Goal: Information Seeking & Learning: Learn about a topic

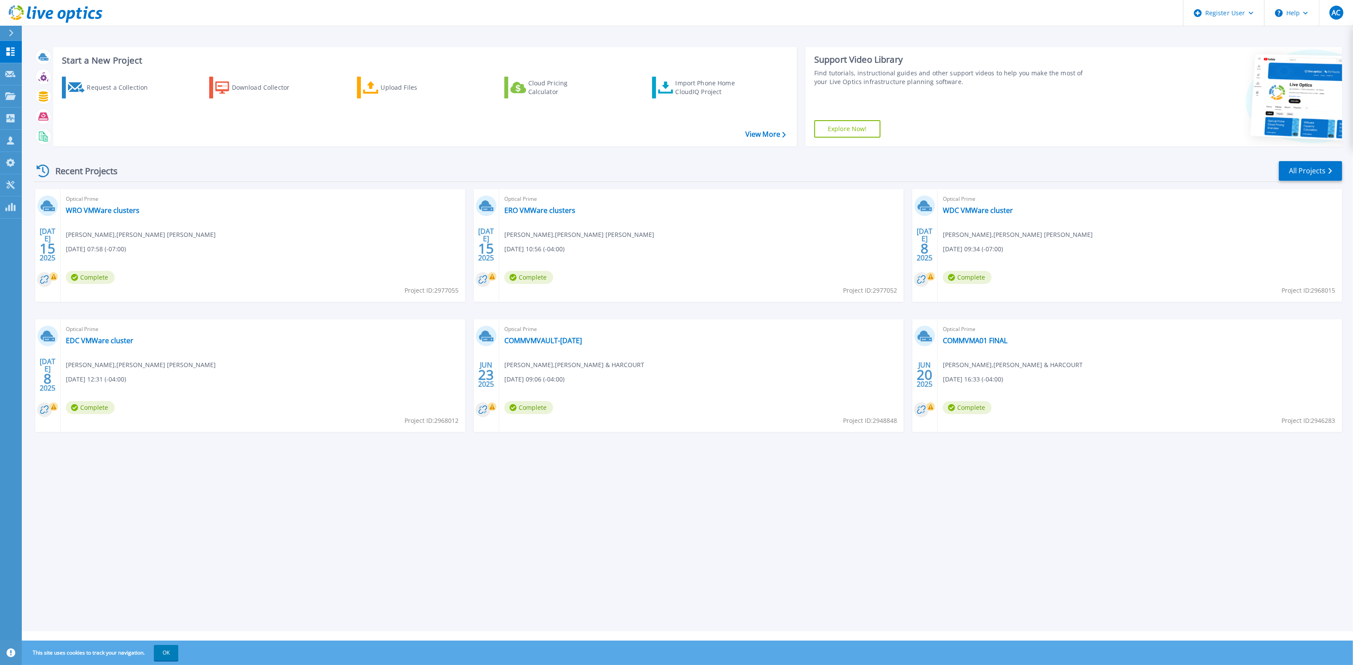
click at [105, 355] on div "Optical Prime EDC VMWare cluster Patrick Jehanne , Miller Thompson 07/08/2025, …" at bounding box center [263, 375] width 404 height 113
click at [102, 342] on link "EDC VMWare cluster" at bounding box center [100, 340] width 68 height 9
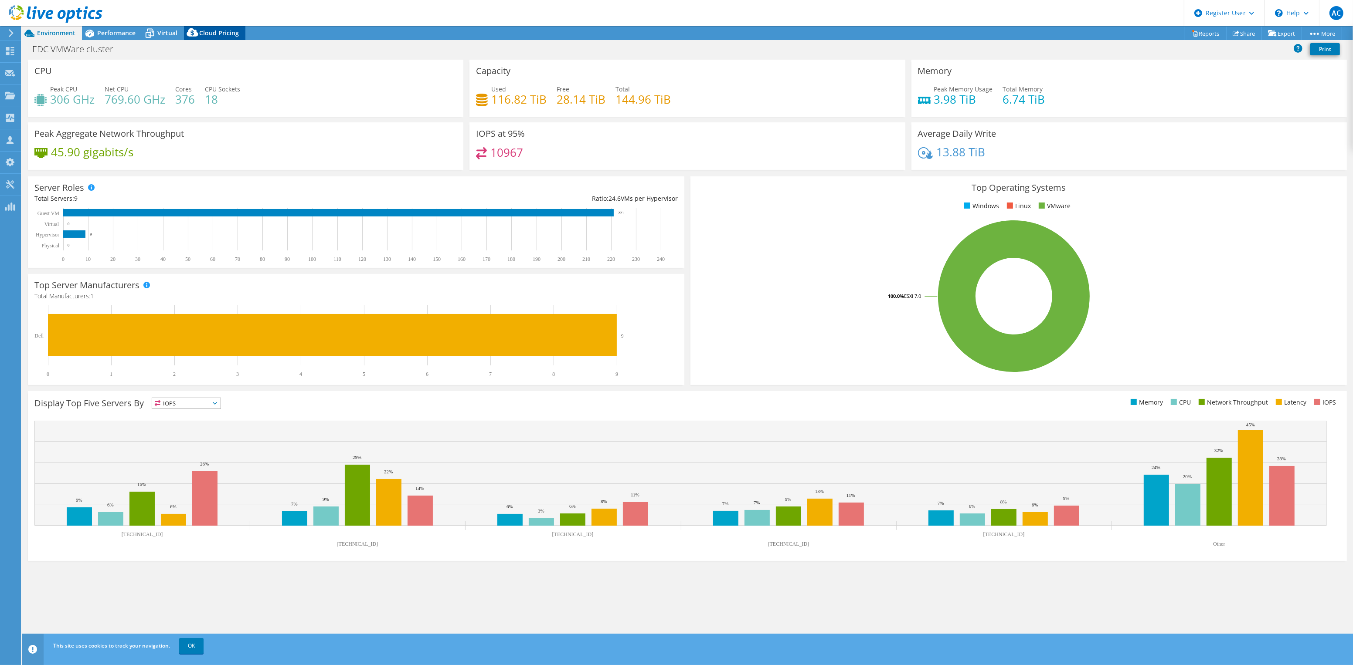
click at [186, 31] on icon at bounding box center [192, 34] width 17 height 17
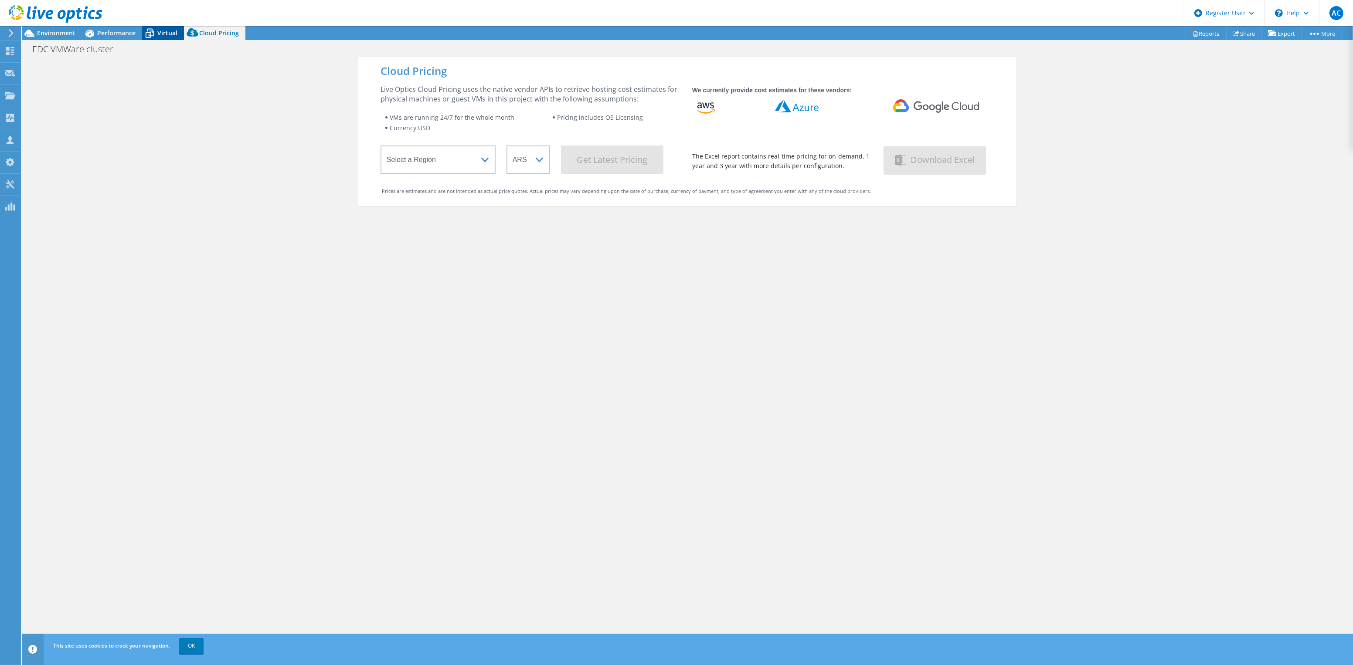
click at [154, 29] on icon at bounding box center [149, 33] width 15 height 15
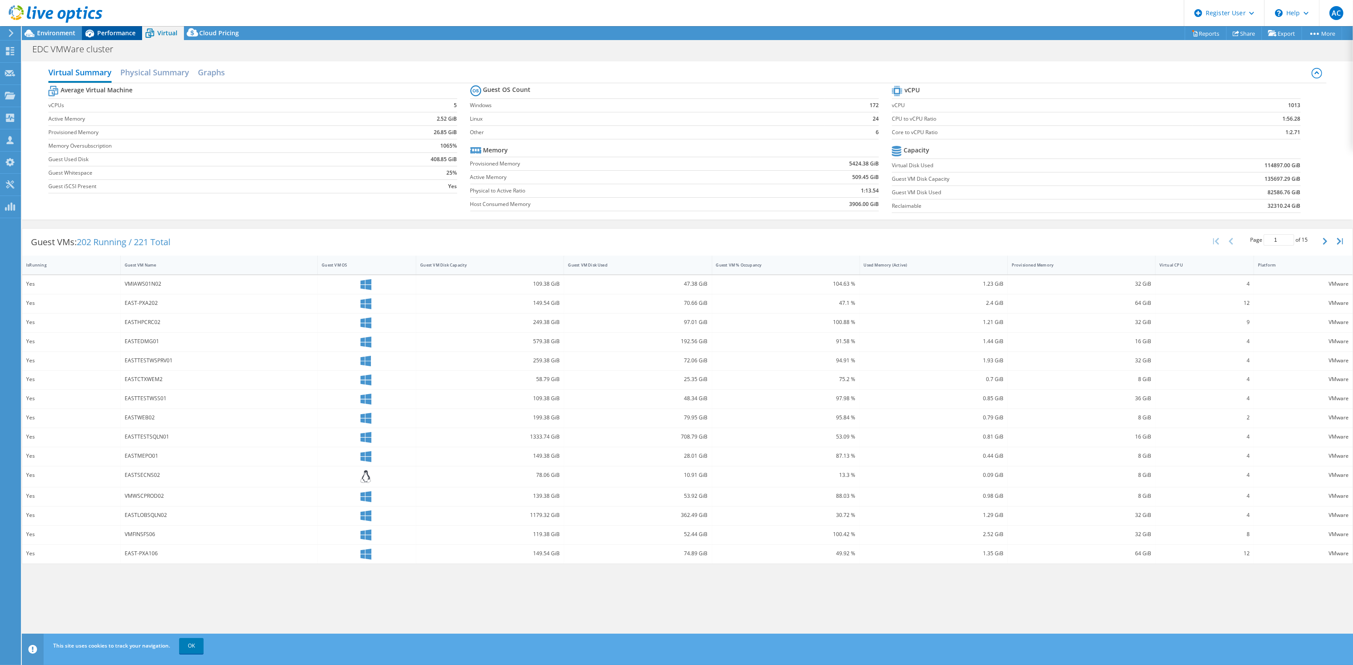
click at [118, 29] on span "Performance" at bounding box center [116, 33] width 38 height 8
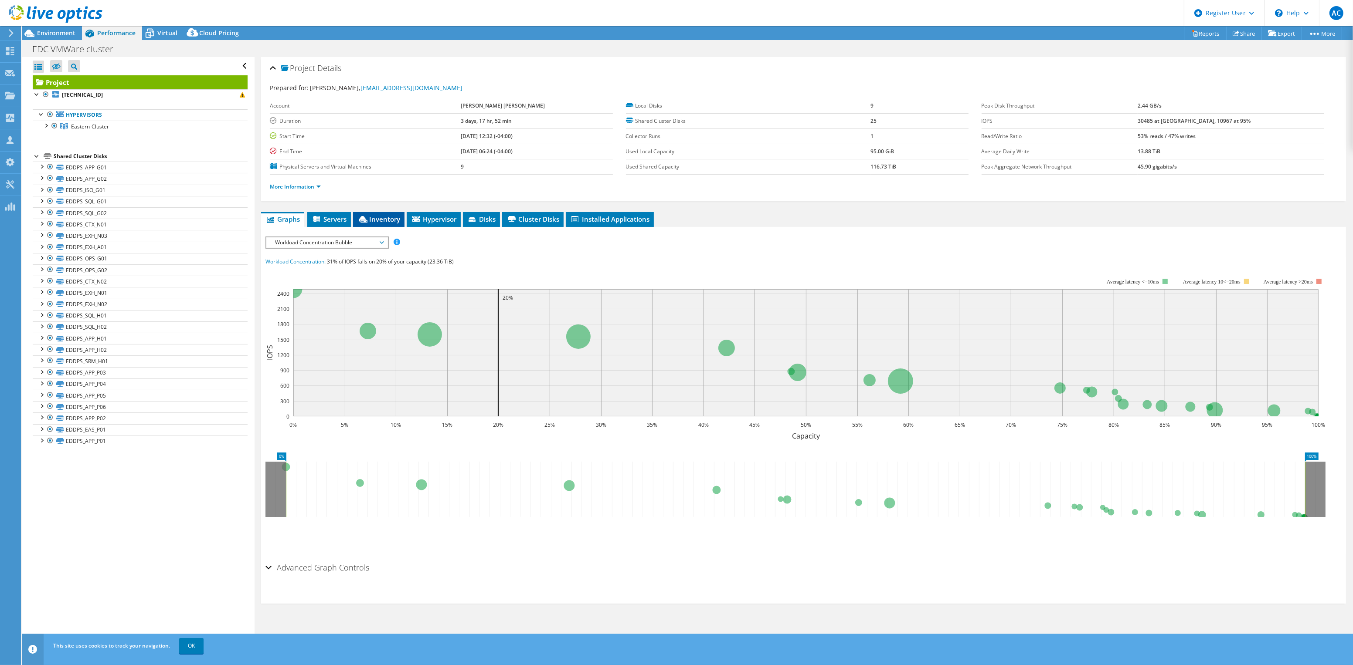
click at [384, 215] on span "Inventory" at bounding box center [378, 219] width 43 height 9
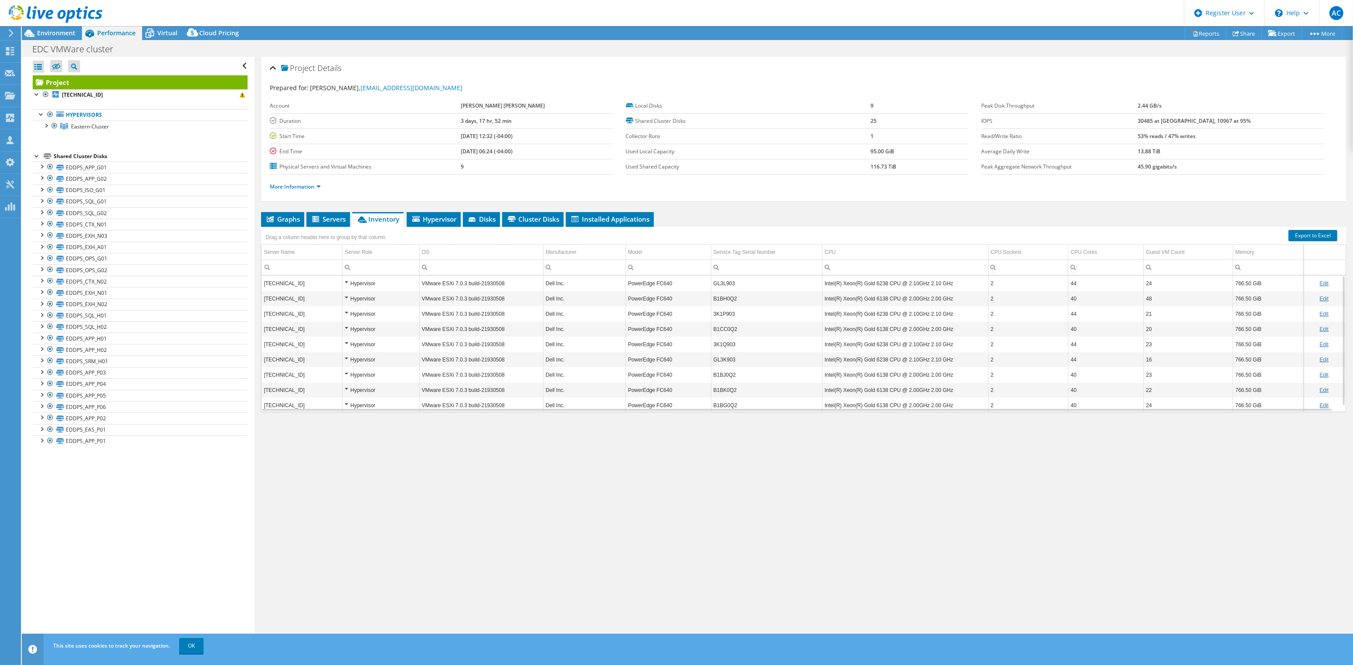
click at [458, 447] on div "Project Details Prepared for: Patrick Jehanne, pjehanne@millerthomson.com Accou…" at bounding box center [803, 352] width 1098 height 591
click at [369, 507] on div "Project Details Prepared for: Patrick Jehanne, pjehanne@millerthomson.com Accou…" at bounding box center [803, 352] width 1098 height 591
drag, startPoint x: 730, startPoint y: 282, endPoint x: 710, endPoint y: 283, distance: 20.0
click at [711, 283] on td "GL3L903" at bounding box center [766, 283] width 111 height 15
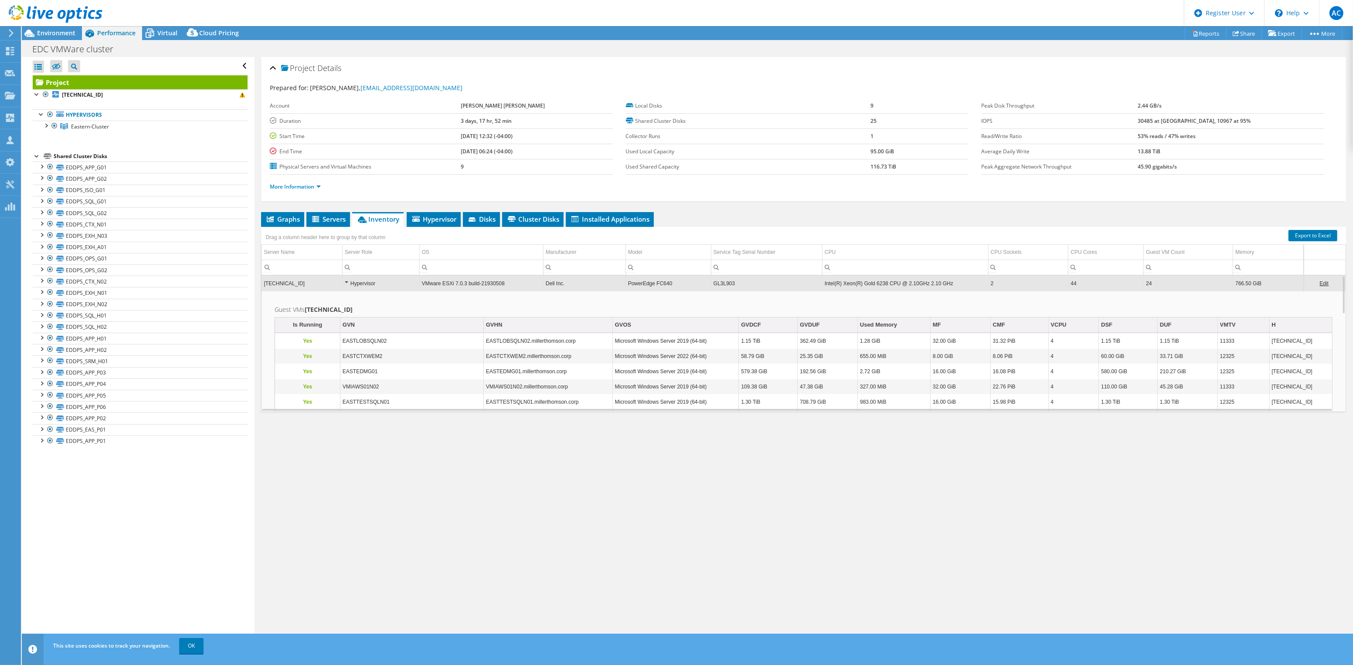
click at [345, 283] on div "Hypervisor" at bounding box center [381, 283] width 72 height 10
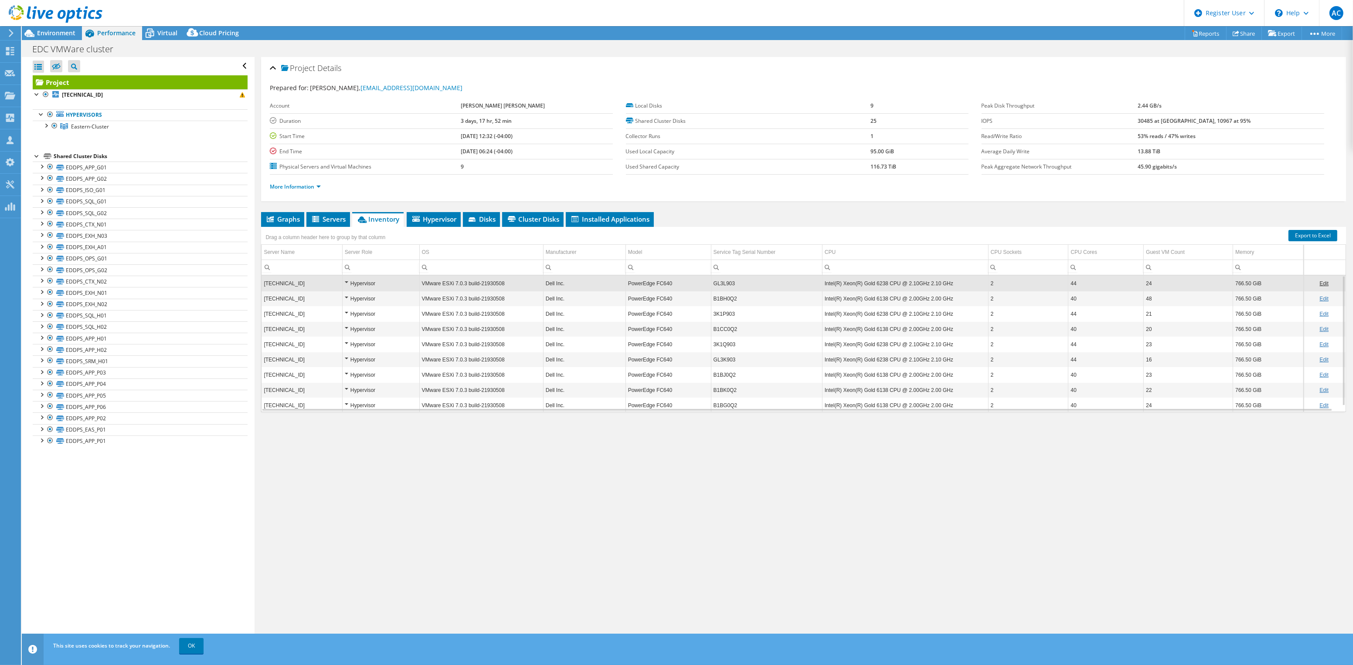
click at [568, 478] on div "Project Details Prepared for: Patrick Jehanne, pjehanne@millerthomson.com Accou…" at bounding box center [803, 352] width 1098 height 591
click at [704, 505] on div "Project Details Prepared for: Patrick Jehanne, pjehanne@millerthomson.com Accou…" at bounding box center [803, 352] width 1098 height 591
click at [42, 27] on div at bounding box center [51, 14] width 102 height 29
click at [50, 37] on div "Environment" at bounding box center [52, 33] width 60 height 14
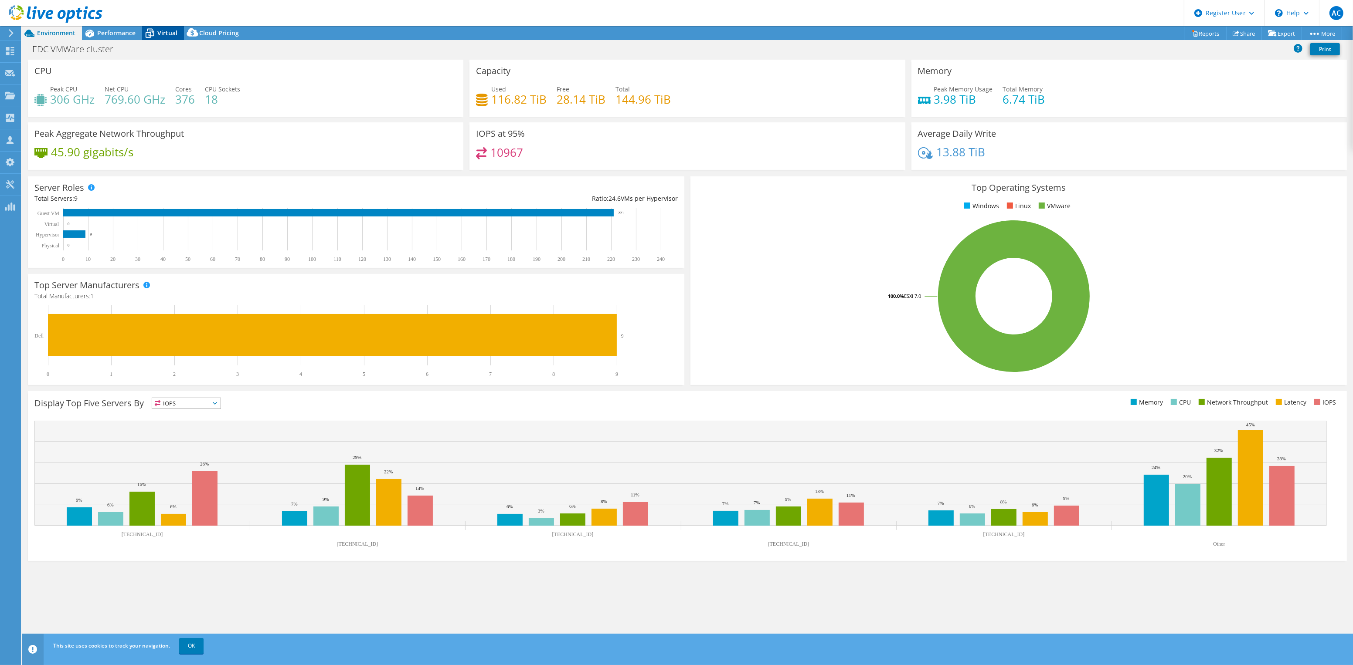
click at [152, 37] on icon at bounding box center [149, 33] width 15 height 15
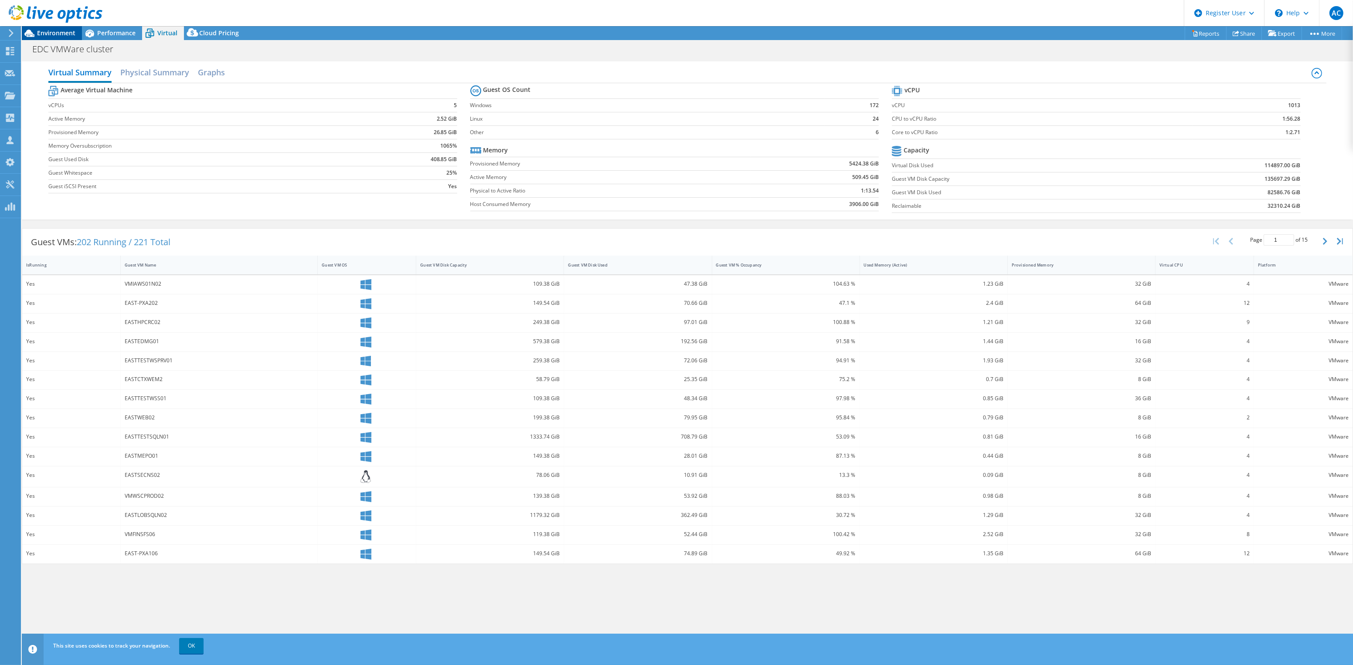
click at [54, 33] on span "Environment" at bounding box center [56, 33] width 38 height 8
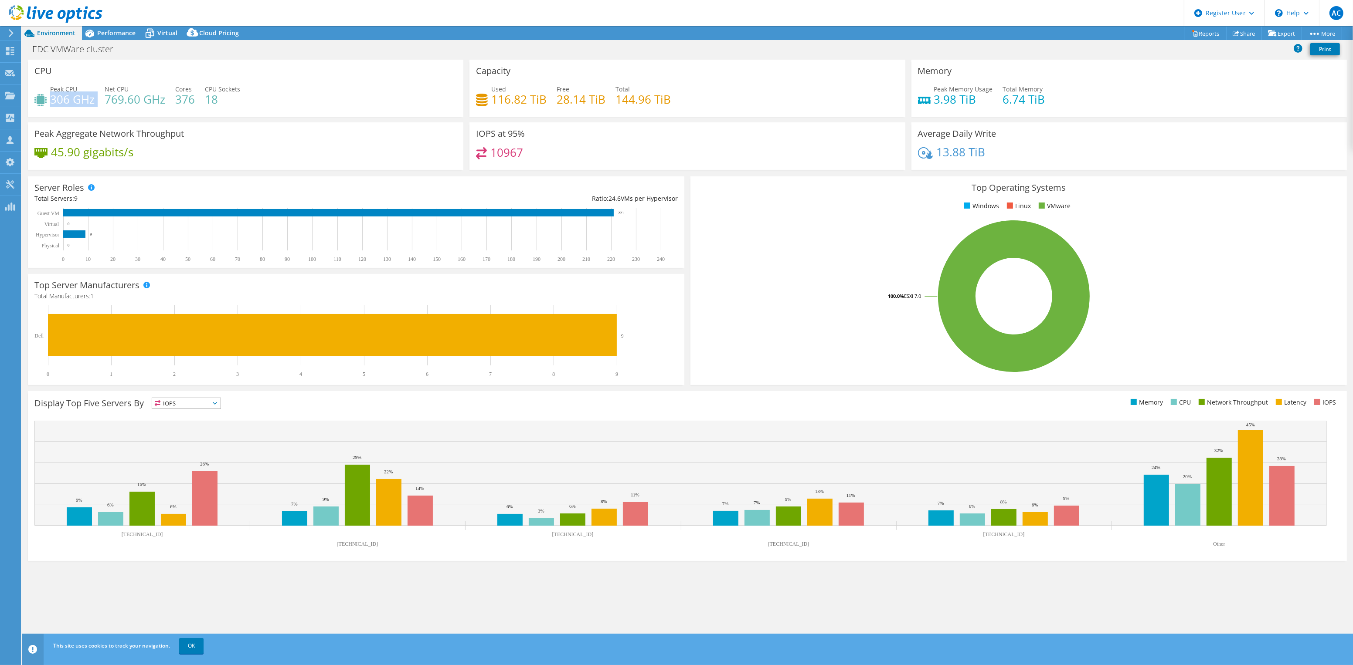
drag, startPoint x: 53, startPoint y: 99, endPoint x: 96, endPoint y: 97, distance: 43.2
click at [96, 97] on div "Peak CPU 306 GHz Net CPU 769.60 GHz Cores 376 CPU Sockets 18" at bounding box center [245, 99] width 422 height 28
copy div "306 GHz"
click at [163, 41] on div "EDC VMWare cluster Print" at bounding box center [687, 49] width 1331 height 16
click at [160, 34] on span "Virtual" at bounding box center [167, 33] width 20 height 8
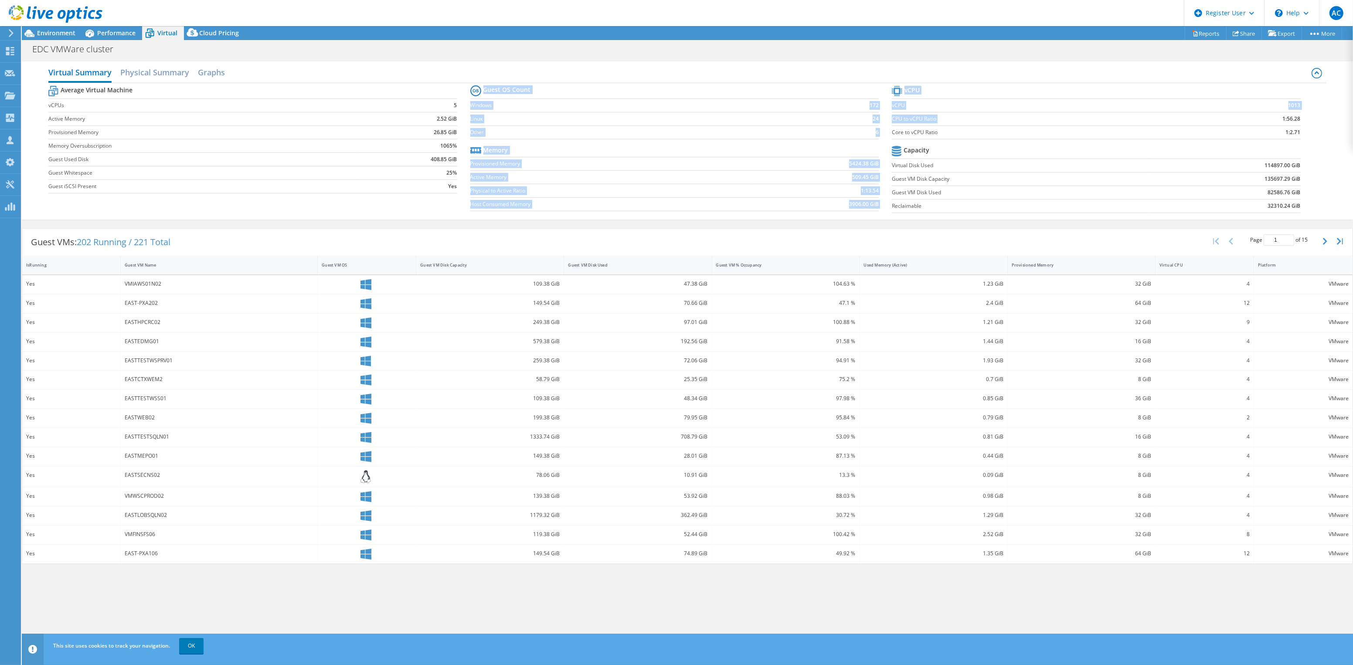
drag, startPoint x: 888, startPoint y: 132, endPoint x: 1226, endPoint y: 124, distance: 337.8
click at [1224, 124] on div "Average Virtual Machine vCPUs 5 Active Memory 2.52 GiB Provisioned Memory 26.85…" at bounding box center [687, 150] width 1278 height 134
click at [1226, 124] on td "1:56.28" at bounding box center [1246, 119] width 107 height 14
click at [63, 36] on span "Environment" at bounding box center [56, 33] width 38 height 8
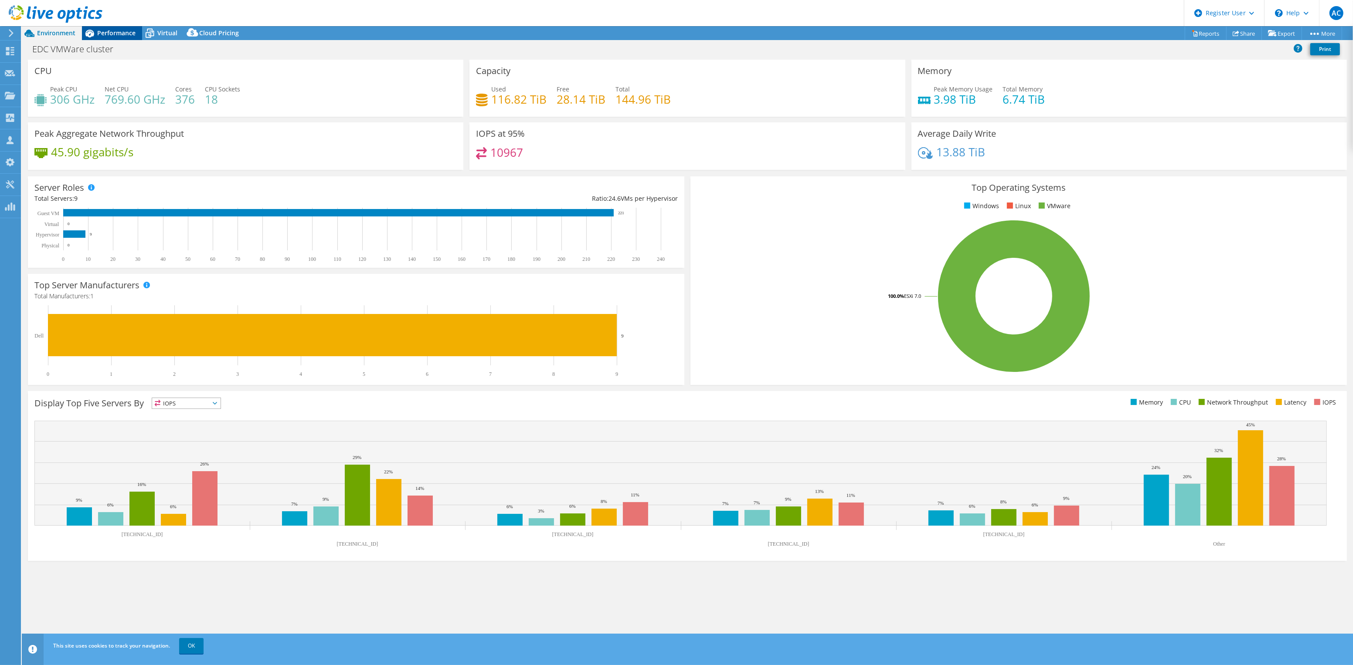
click at [90, 29] on icon at bounding box center [89, 33] width 15 height 15
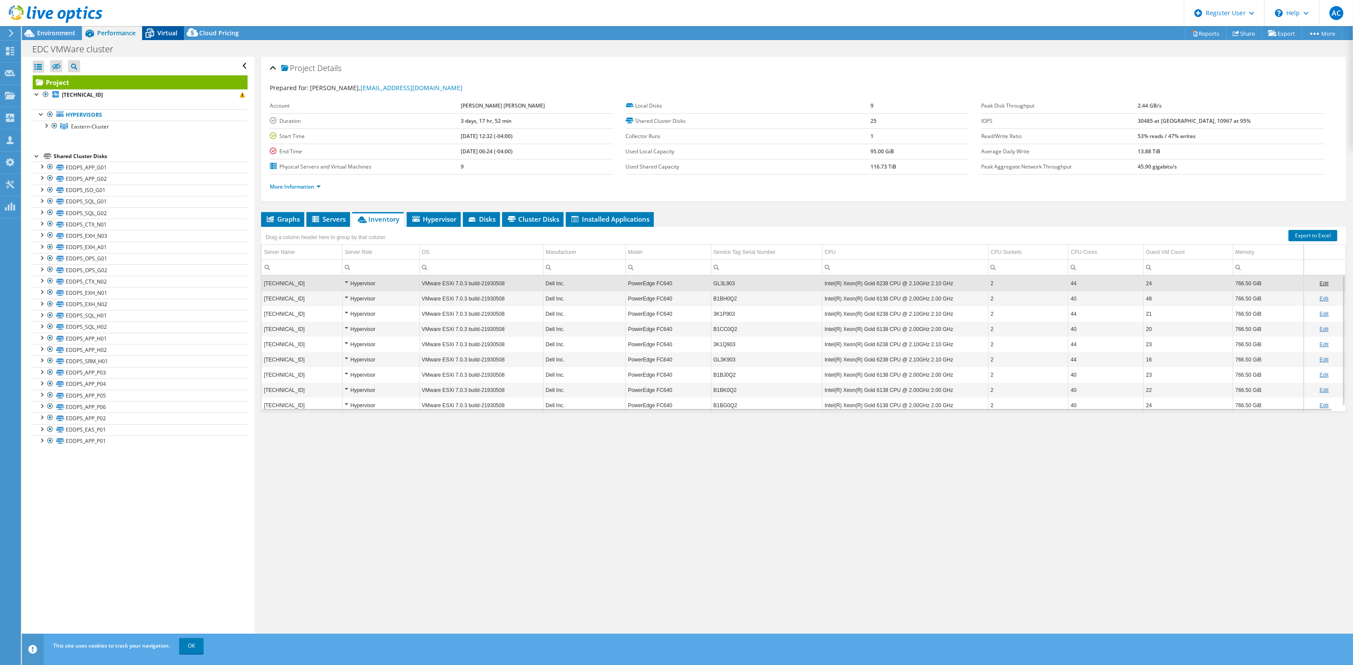
click at [168, 34] on span "Virtual" at bounding box center [167, 33] width 20 height 8
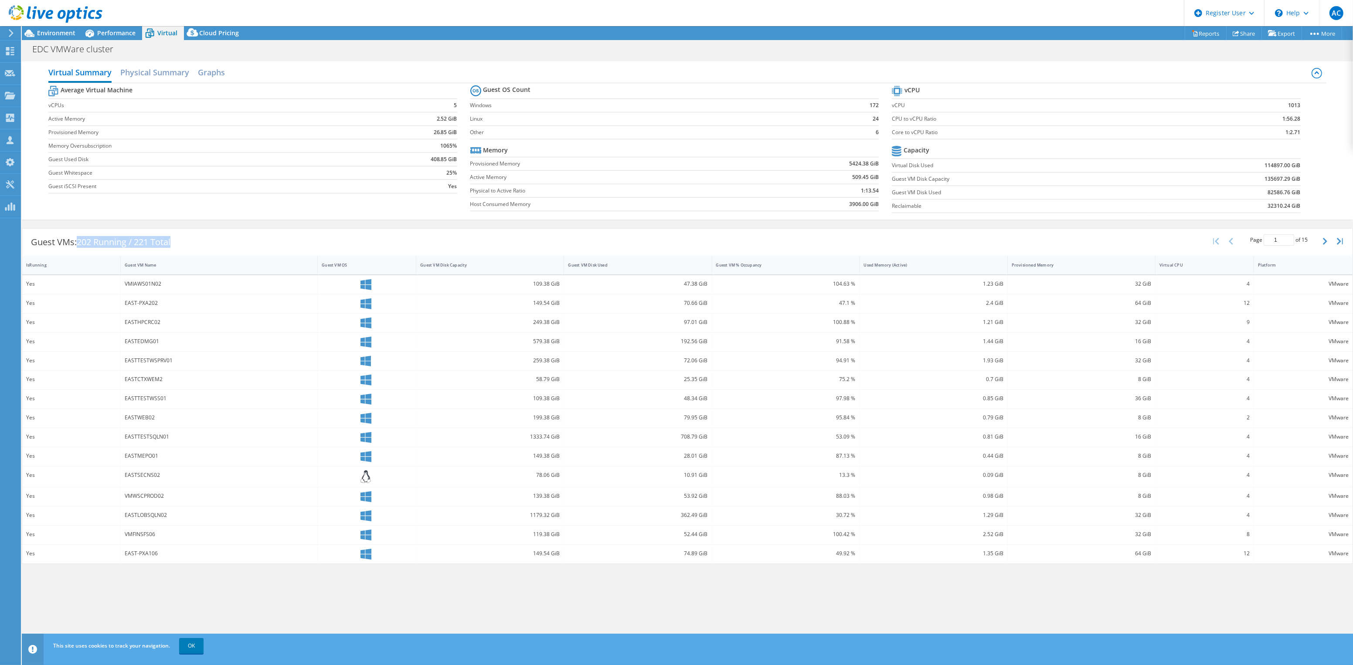
drag, startPoint x: 83, startPoint y: 244, endPoint x: 215, endPoint y: 243, distance: 132.0
click at [215, 243] on div "Guest VMs: 202 Running / 221 Total Page 1 of 15 5 rows 10 rows 20 rows 25 rows …" at bounding box center [687, 242] width 1330 height 27
drag, startPoint x: 1282, startPoint y: 120, endPoint x: 1323, endPoint y: 121, distance: 41.4
click at [1323, 121] on div "Average Virtual Machine vCPUs 5 Active Memory 2.52 GiB Provisioned Memory 26.85…" at bounding box center [687, 150] width 1278 height 134
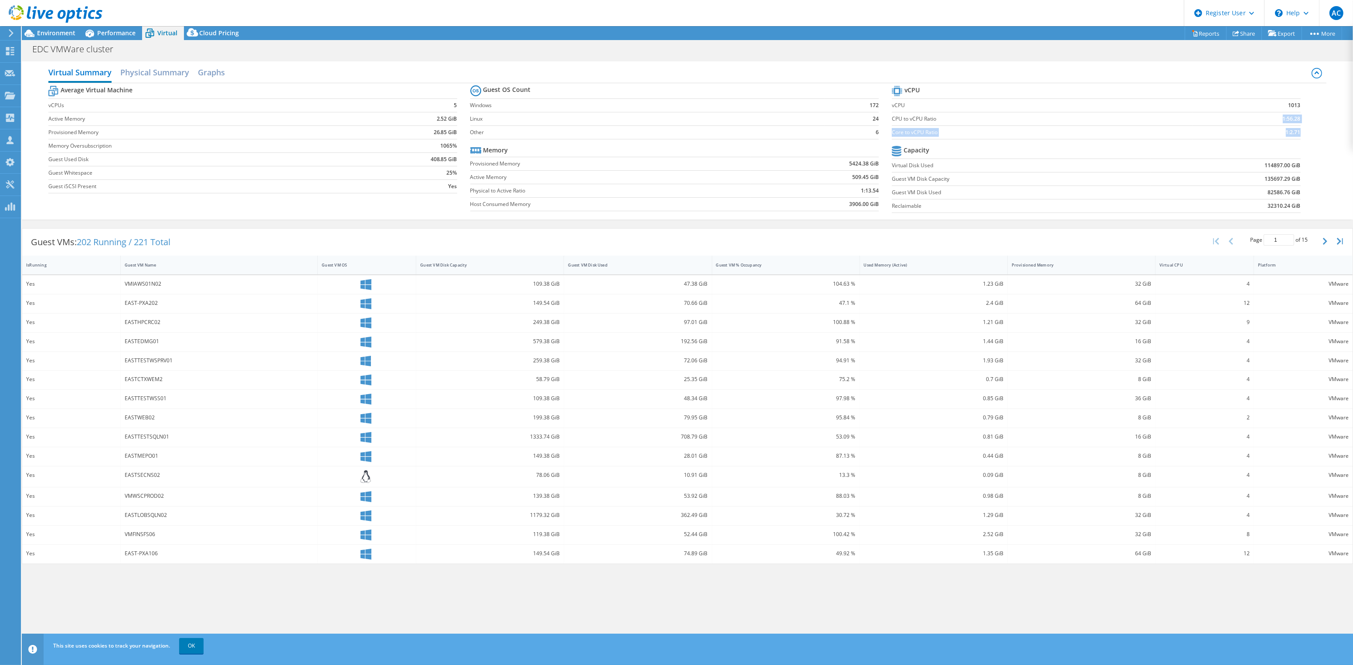
click at [1323, 121] on div "Average Virtual Machine vCPUs 5 Active Memory 2.52 GiB Provisioned Memory 26.85…" at bounding box center [687, 150] width 1278 height 134
click at [59, 34] on span "Environment" at bounding box center [56, 33] width 38 height 8
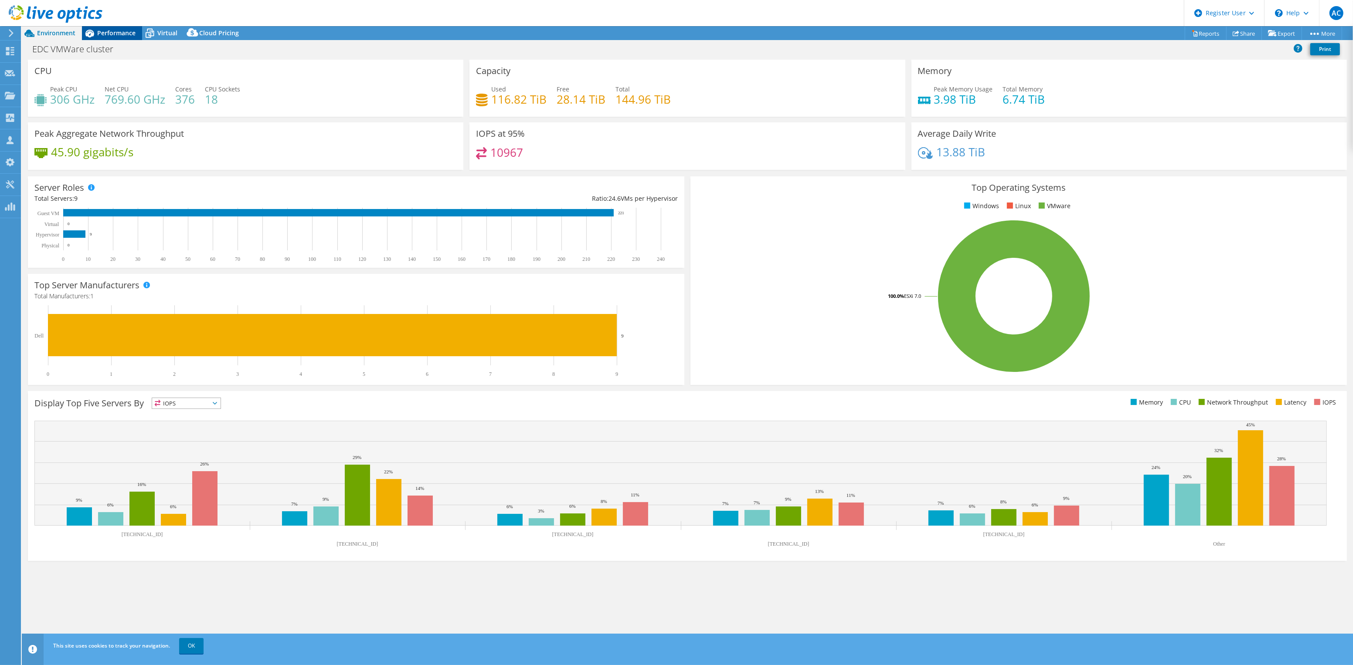
click at [109, 31] on span "Performance" at bounding box center [116, 33] width 38 height 8
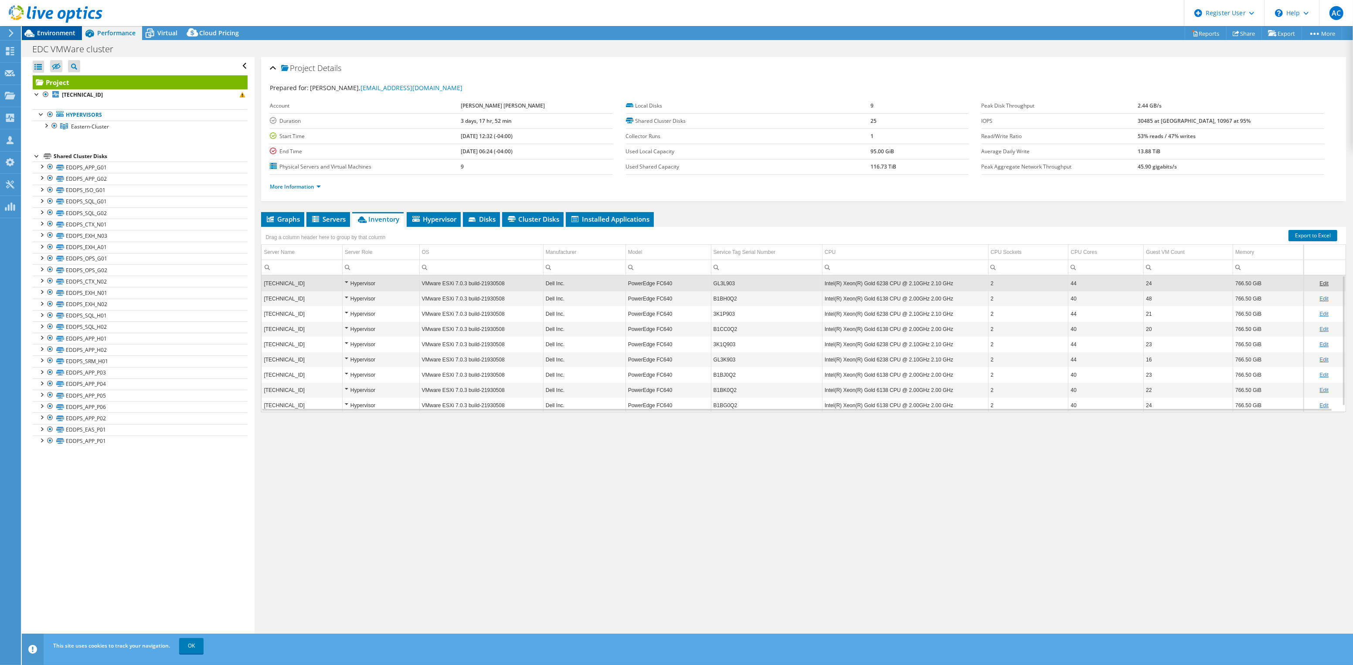
click at [59, 34] on span "Environment" at bounding box center [56, 33] width 38 height 8
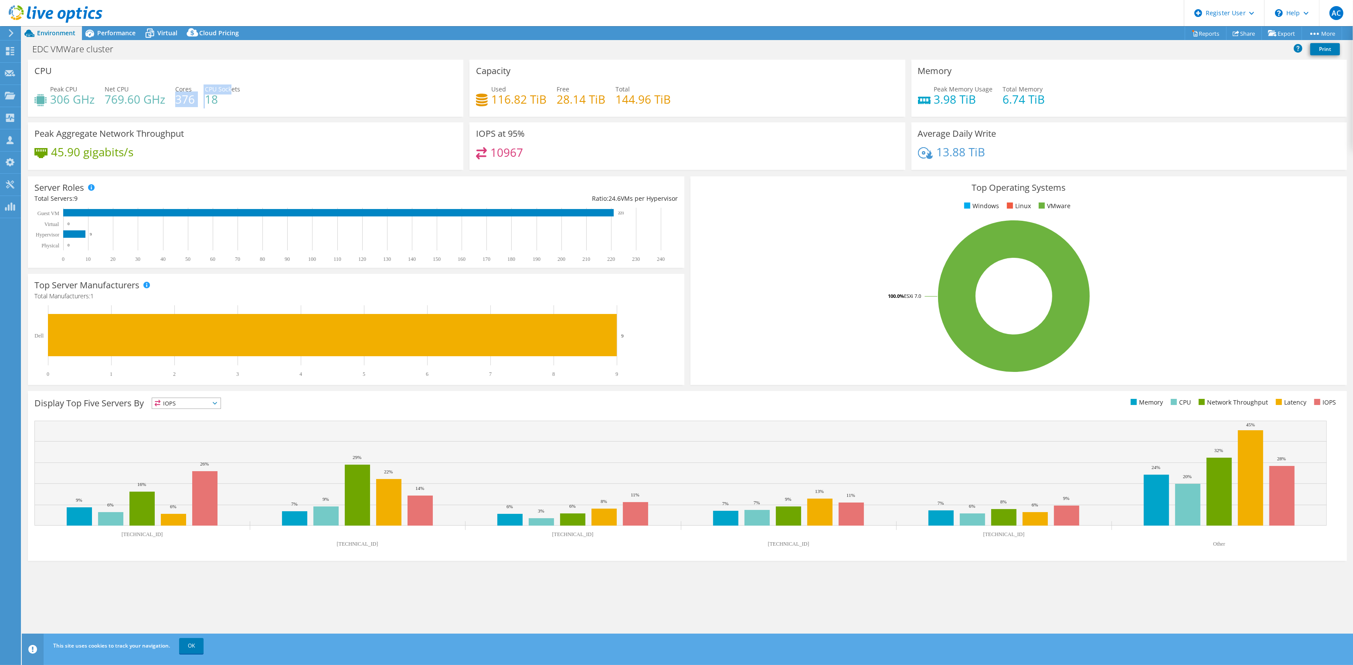
drag, startPoint x: 176, startPoint y: 98, endPoint x: 244, endPoint y: 93, distance: 68.2
click at [244, 93] on div "Peak CPU 306 GHz Net CPU 769.60 GHz Cores 376 CPU Sockets 18" at bounding box center [245, 99] width 422 height 28
drag, startPoint x: 937, startPoint y: 103, endPoint x: 1028, endPoint y: 103, distance: 90.6
click at [1028, 103] on div "Peak Memory Usage 3.98 TiB Total Memory 6.74 TiB" at bounding box center [1129, 99] width 422 height 28
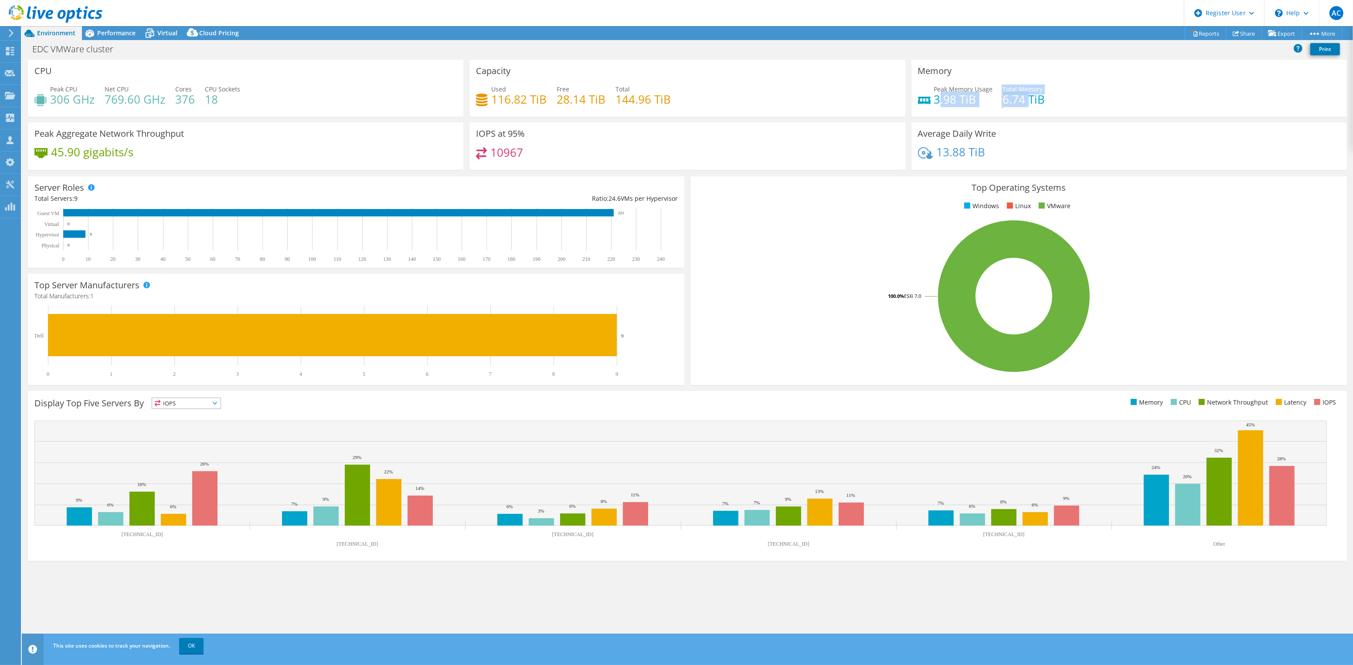
click at [1028, 103] on h4 "6.74 TiB" at bounding box center [1024, 100] width 42 height 10
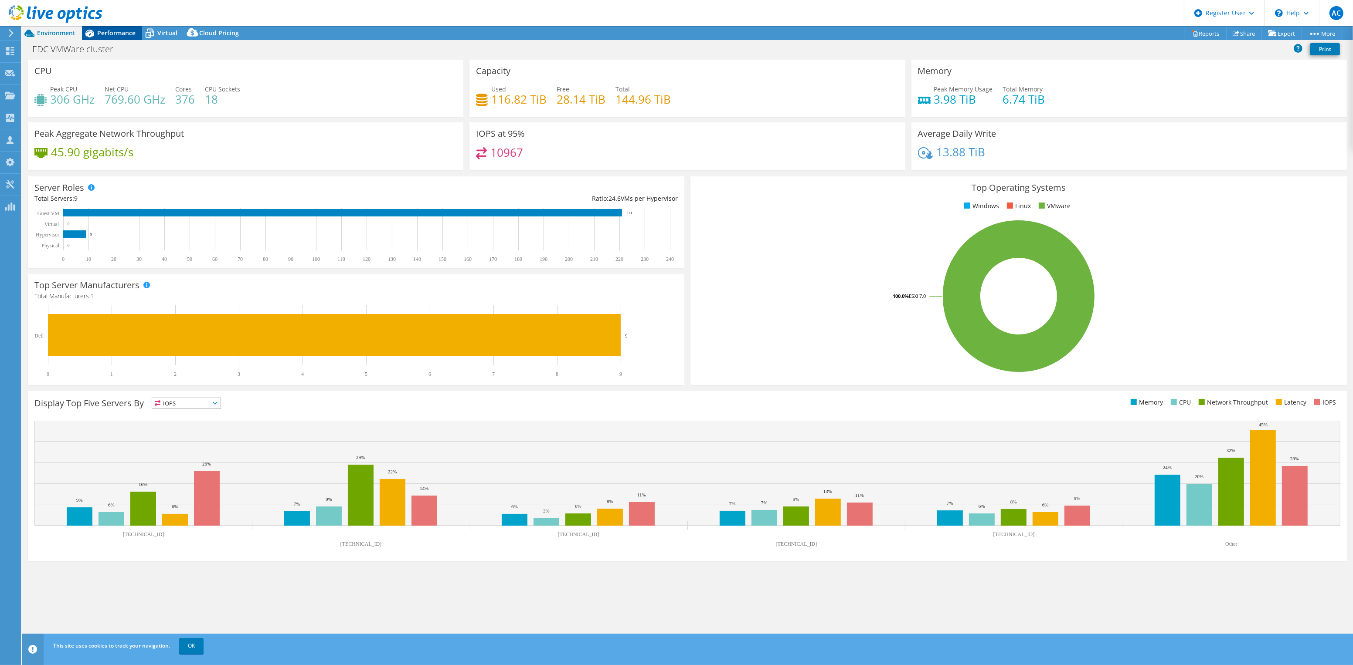
click at [109, 34] on span "Performance" at bounding box center [116, 33] width 38 height 8
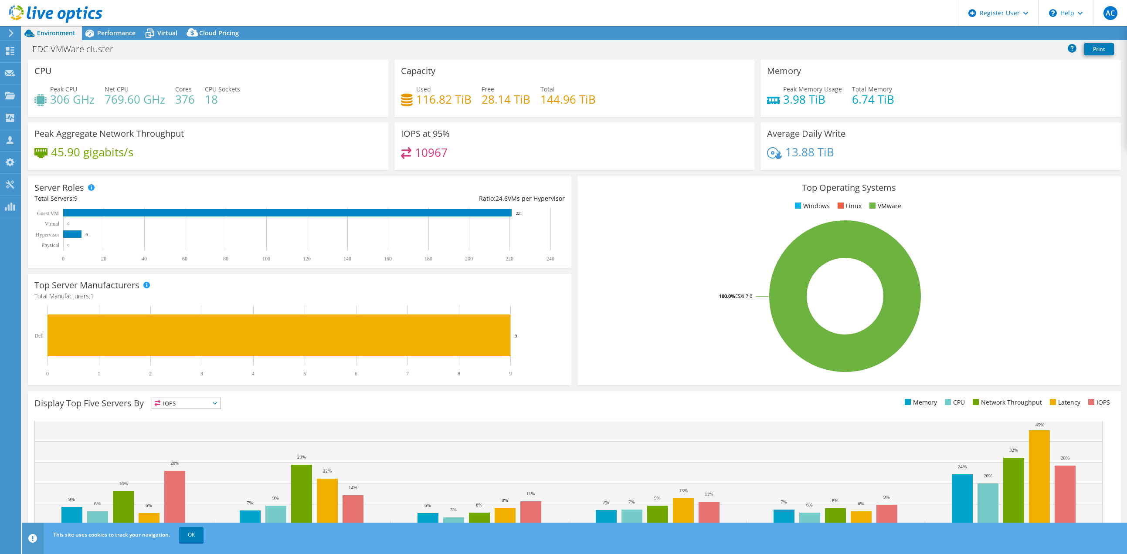
select select "USD"
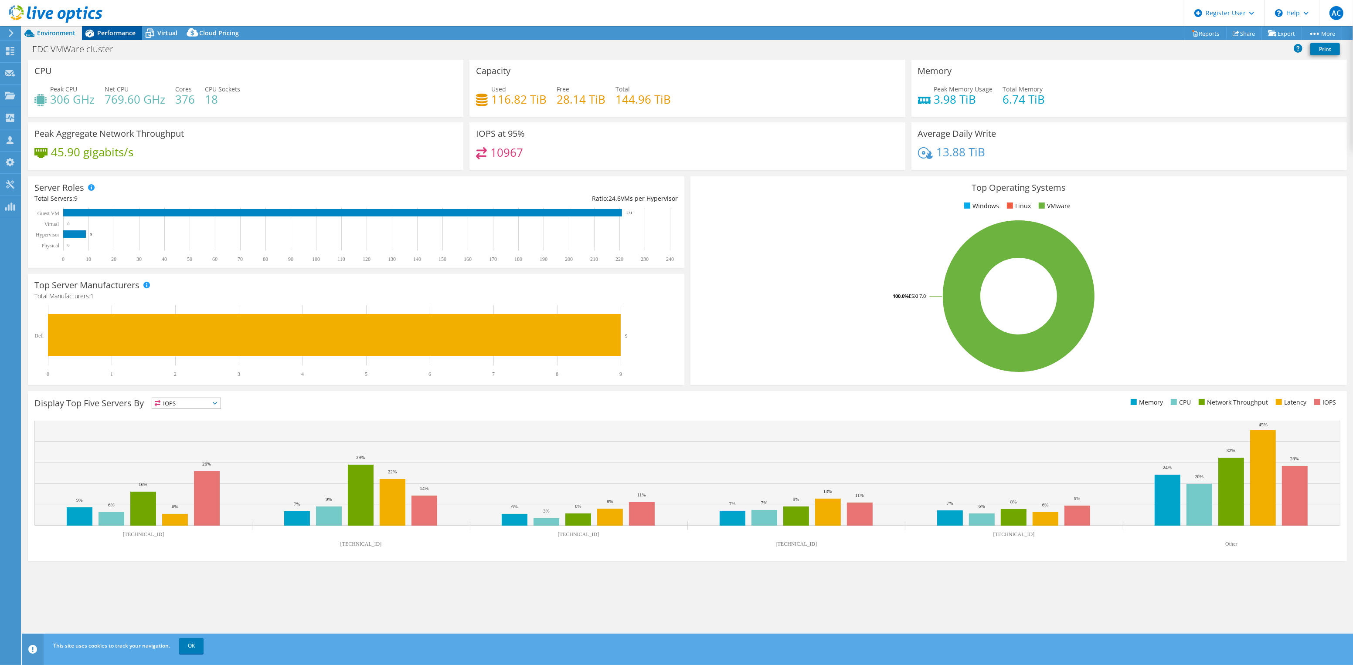
click at [117, 33] on span "Performance" at bounding box center [116, 33] width 38 height 8
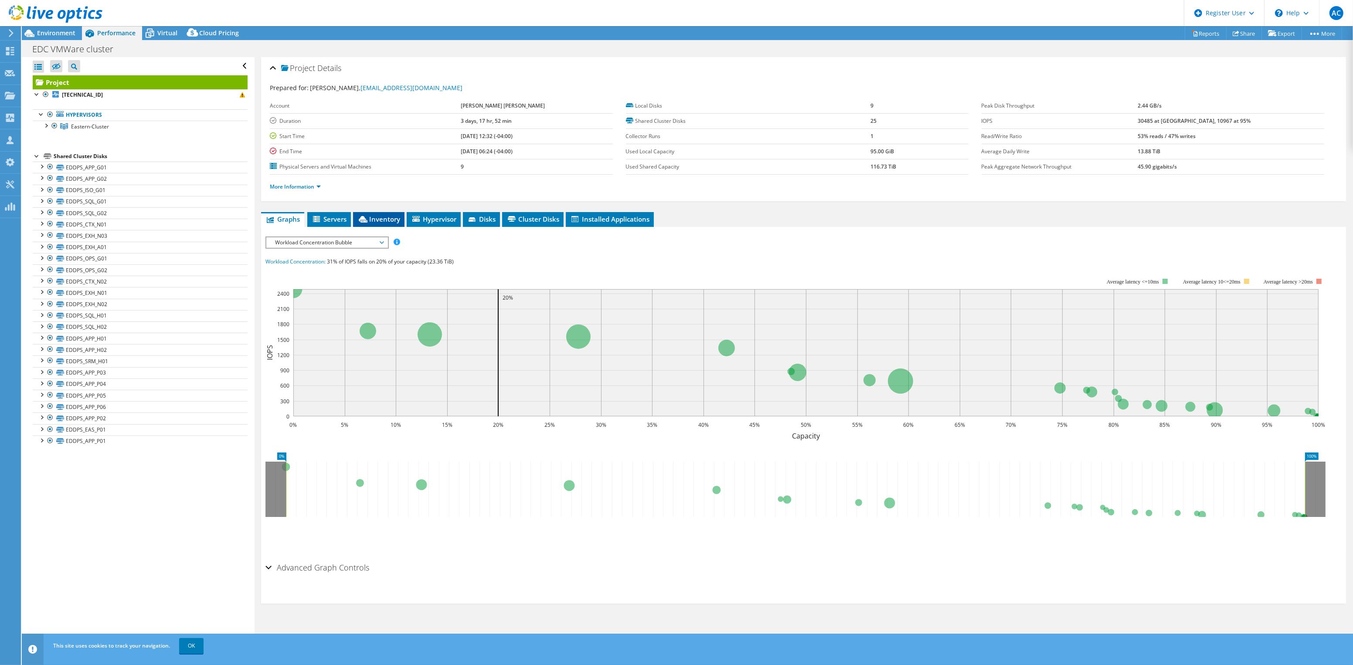
click at [365, 217] on icon at bounding box center [363, 219] width 9 height 7
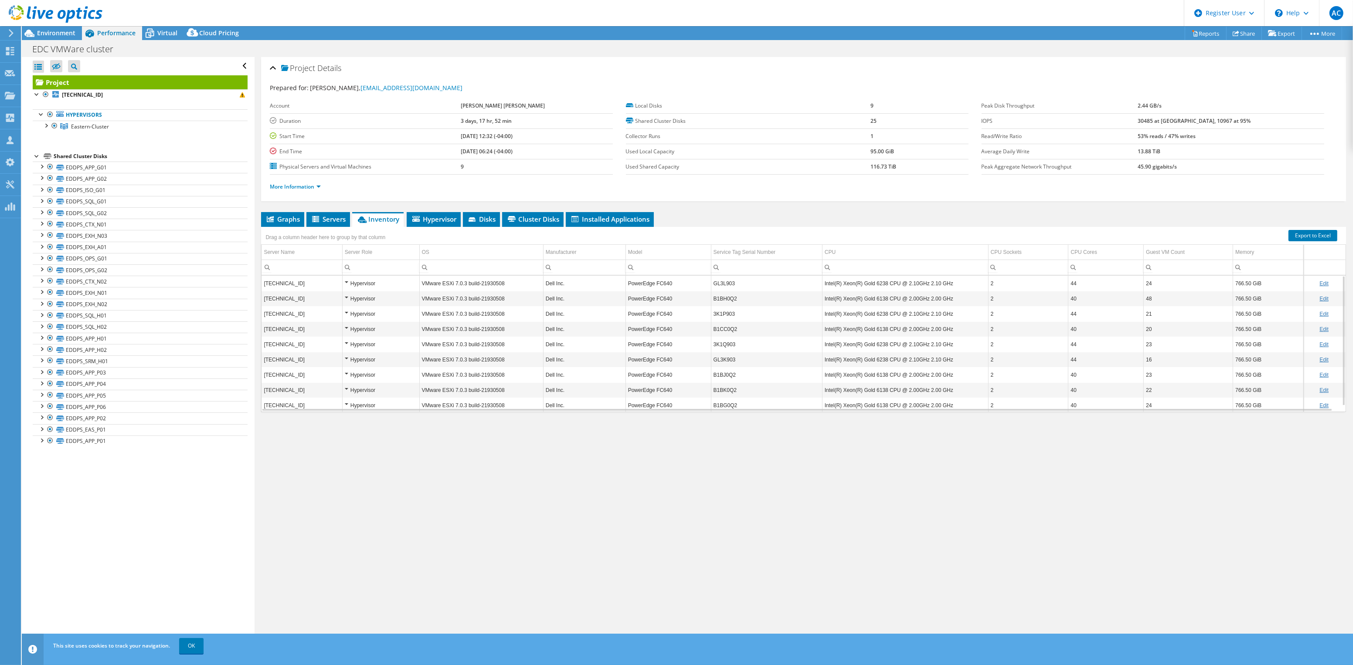
click at [4, 8] on div at bounding box center [51, 14] width 102 height 29
click at [10, 14] on use at bounding box center [56, 13] width 94 height 17
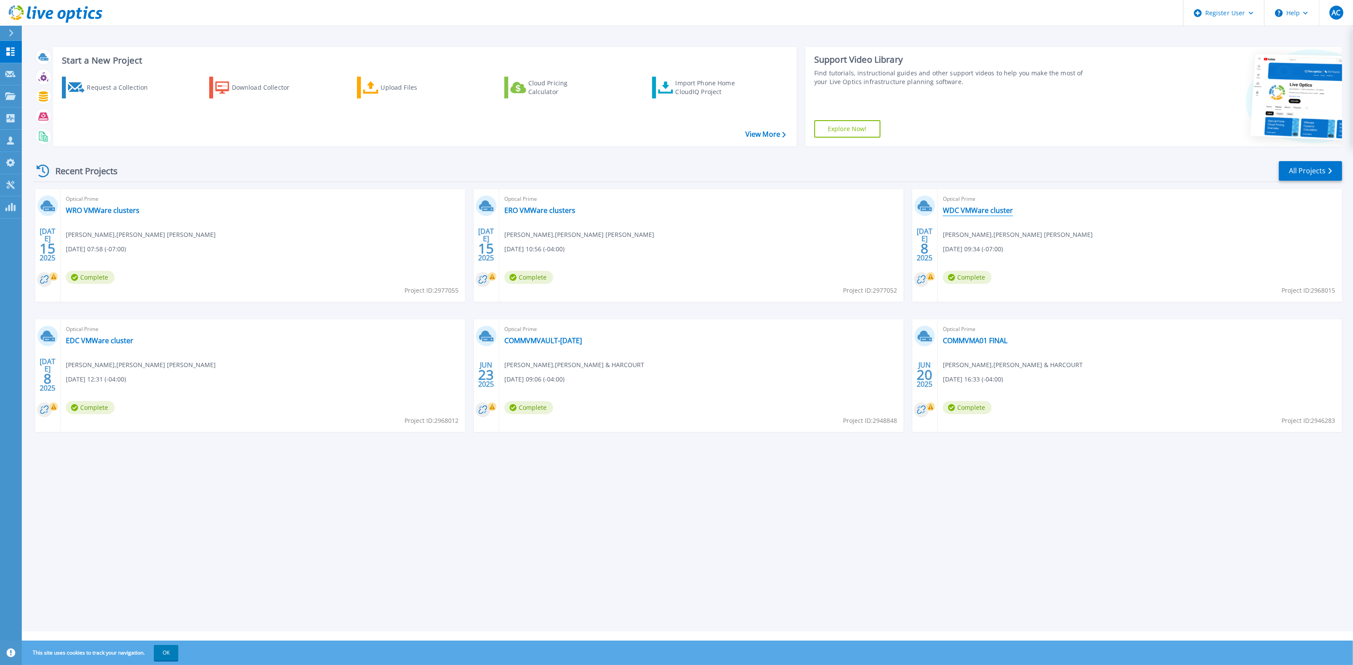
click at [972, 214] on link "WDC VMWare cluster" at bounding box center [978, 210] width 70 height 9
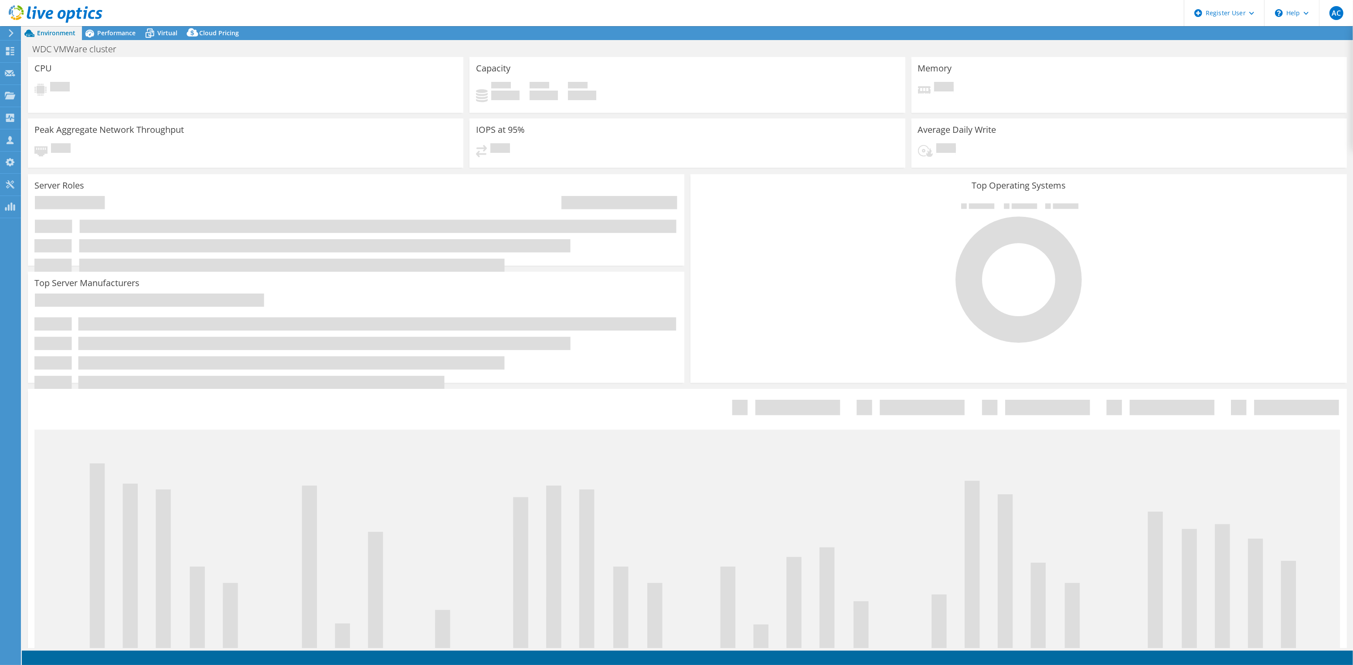
select select "USD"
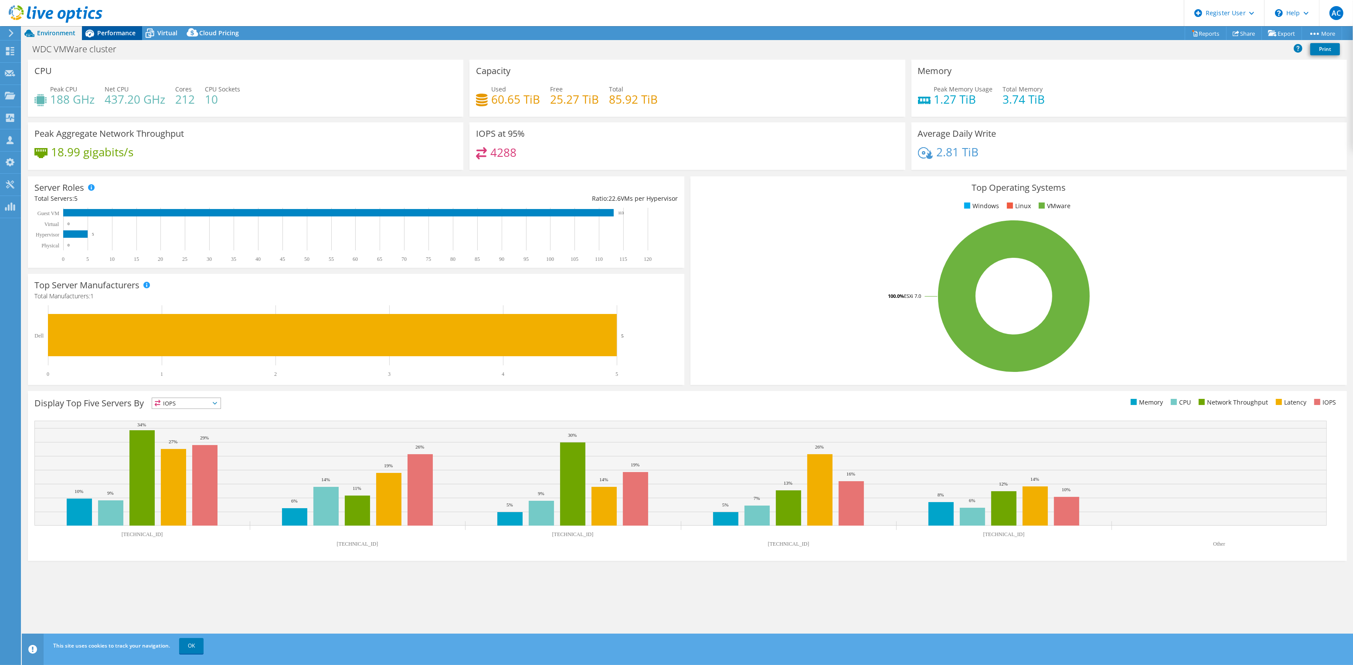
click at [125, 36] on span "Performance" at bounding box center [116, 33] width 38 height 8
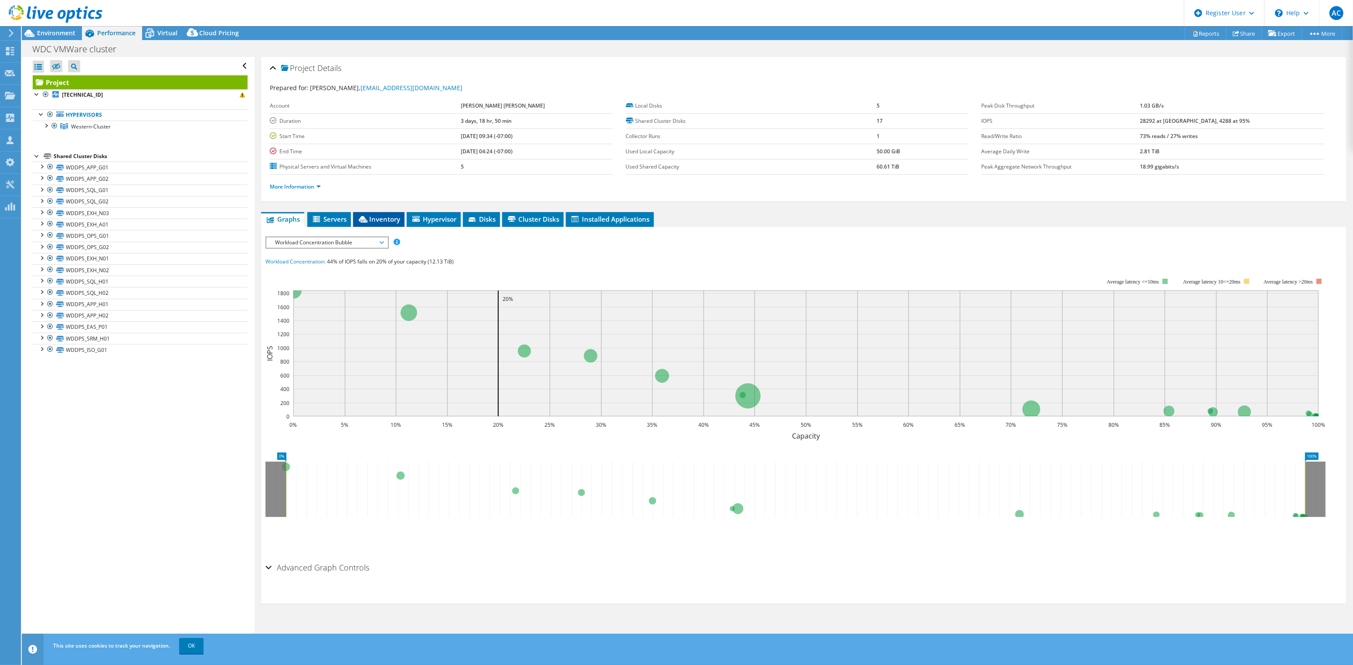
click at [362, 217] on icon at bounding box center [363, 219] width 9 height 7
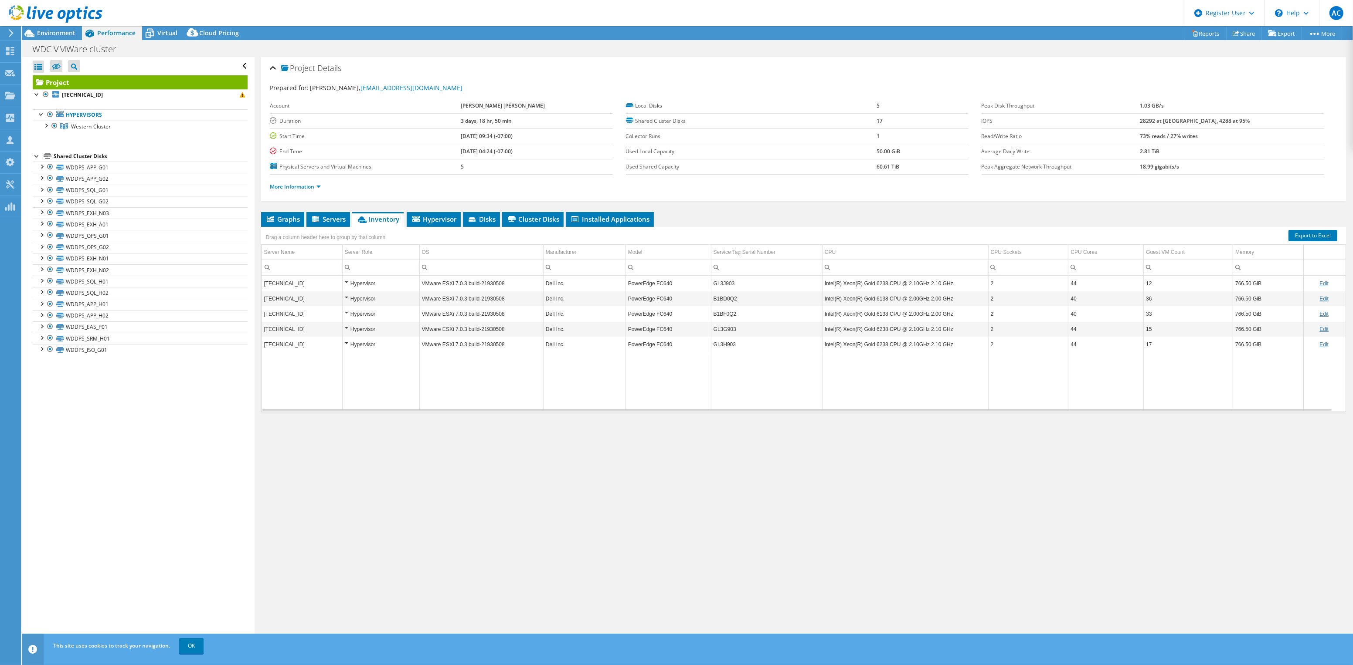
click at [724, 542] on div "Project Details Prepared for: Patrick Jehanne, pjehanne@millerthomson.com Accou…" at bounding box center [803, 352] width 1098 height 591
click at [68, 25] on div at bounding box center [51, 14] width 102 height 29
click at [68, 33] on span "Environment" at bounding box center [56, 33] width 38 height 8
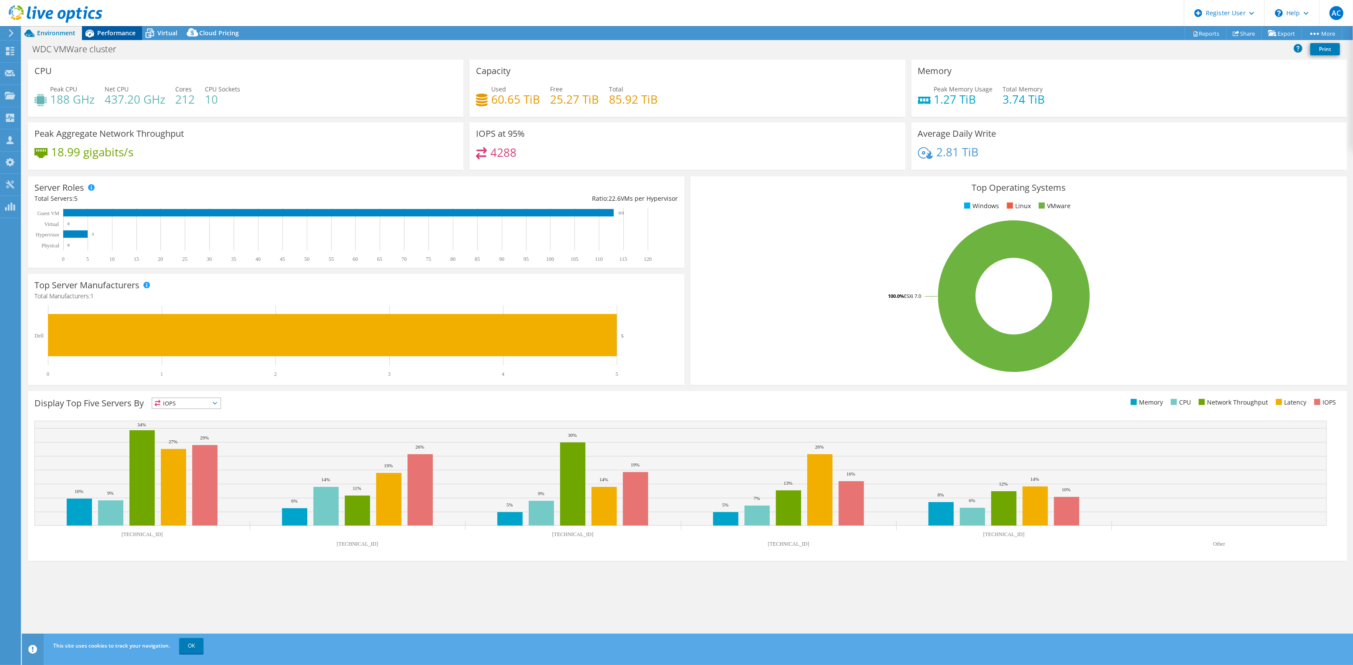
click at [98, 30] on span "Performance" at bounding box center [116, 33] width 38 height 8
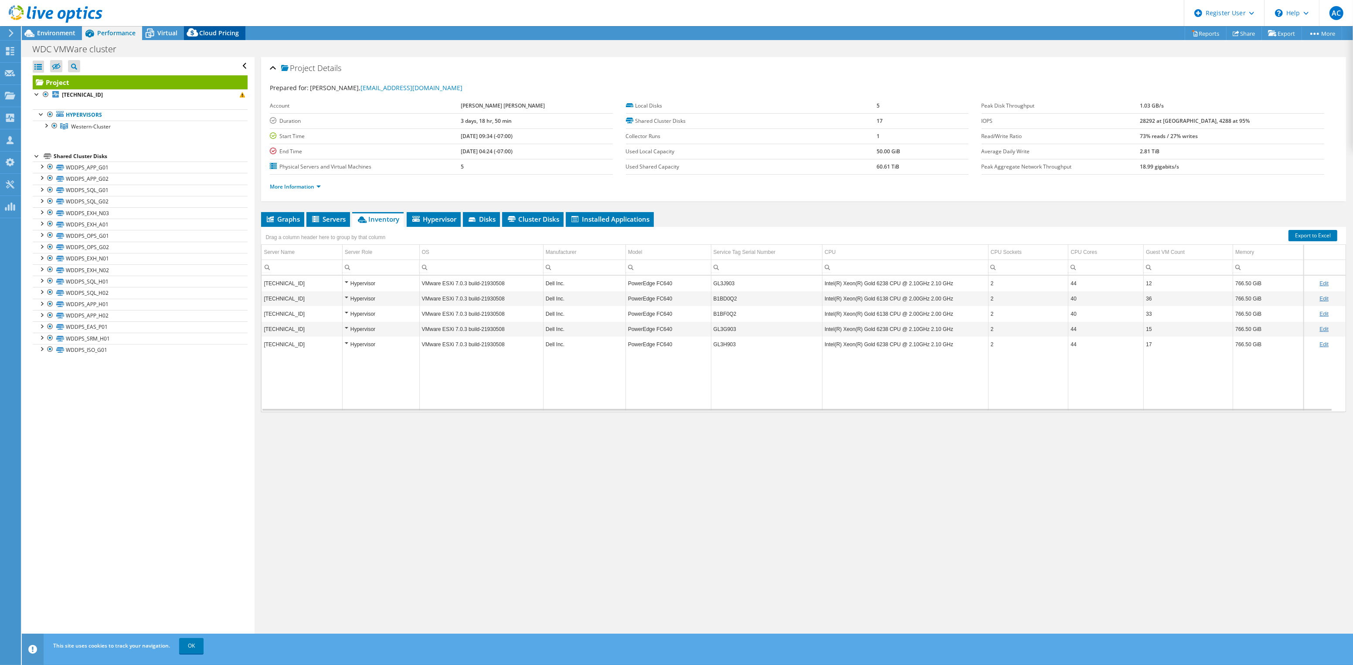
click at [188, 33] on icon at bounding box center [192, 32] width 11 height 8
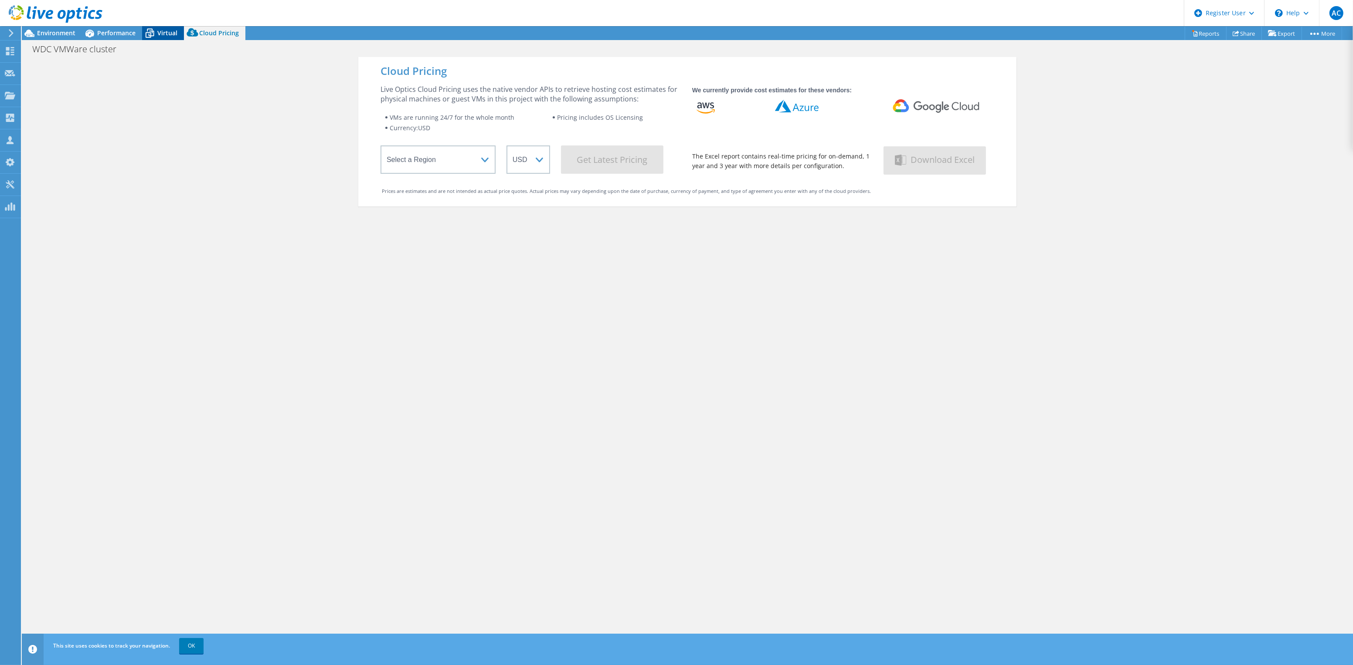
click at [164, 33] on span "Virtual" at bounding box center [167, 33] width 20 height 8
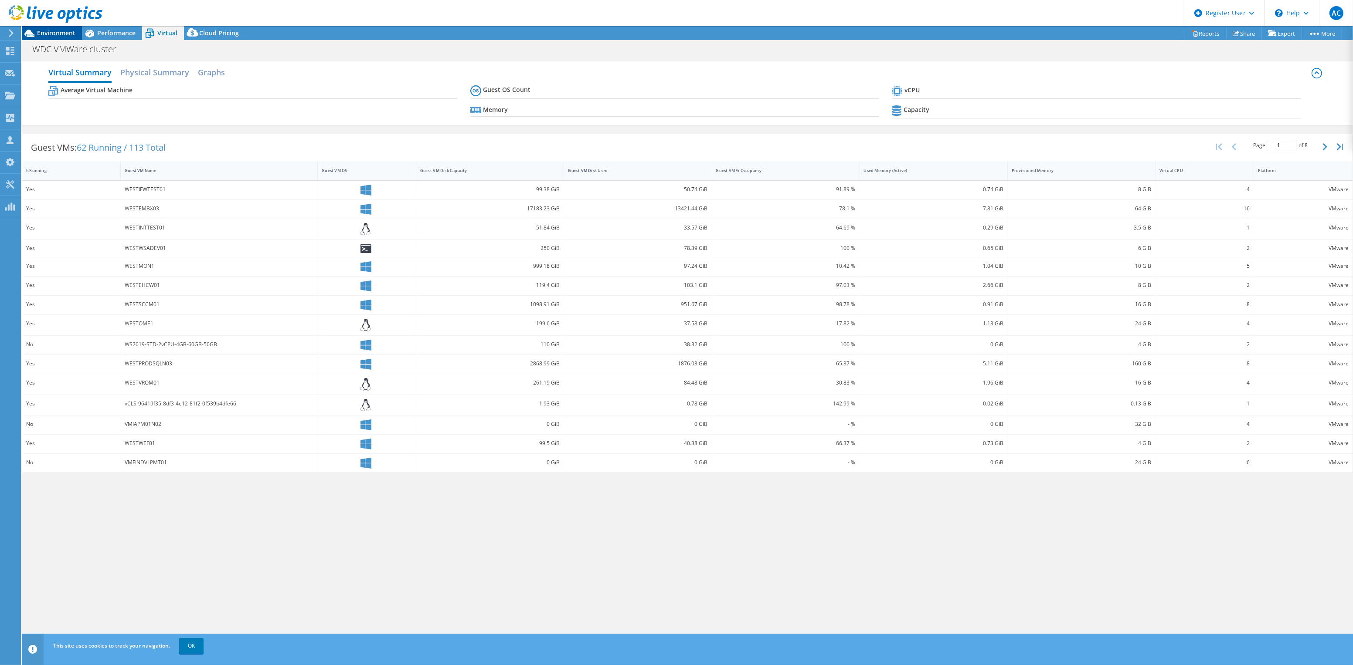
click at [57, 30] on span "Environment" at bounding box center [56, 33] width 38 height 8
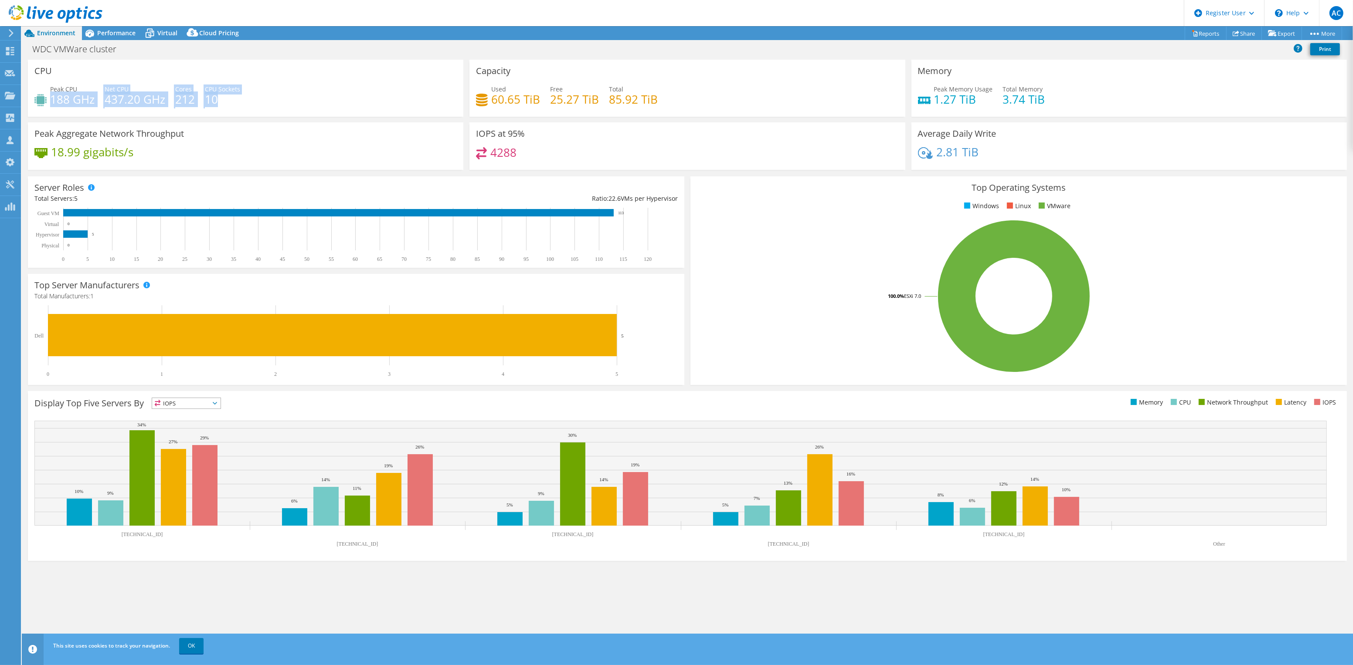
drag, startPoint x: 51, startPoint y: 99, endPoint x: 231, endPoint y: 98, distance: 179.5
click at [231, 98] on div "Peak CPU 188 GHz Net CPU 437.20 GHz Cores 212 CPU Sockets 10" at bounding box center [245, 99] width 422 height 28
click at [231, 98] on h4 "10" at bounding box center [222, 100] width 35 height 10
drag, startPoint x: 34, startPoint y: 71, endPoint x: 56, endPoint y: 71, distance: 22.7
click at [56, 71] on div "CPU Peak CPU 188 GHz Net CPU 437.20 GHz Cores 212 CPU Sockets 10" at bounding box center [245, 88] width 435 height 57
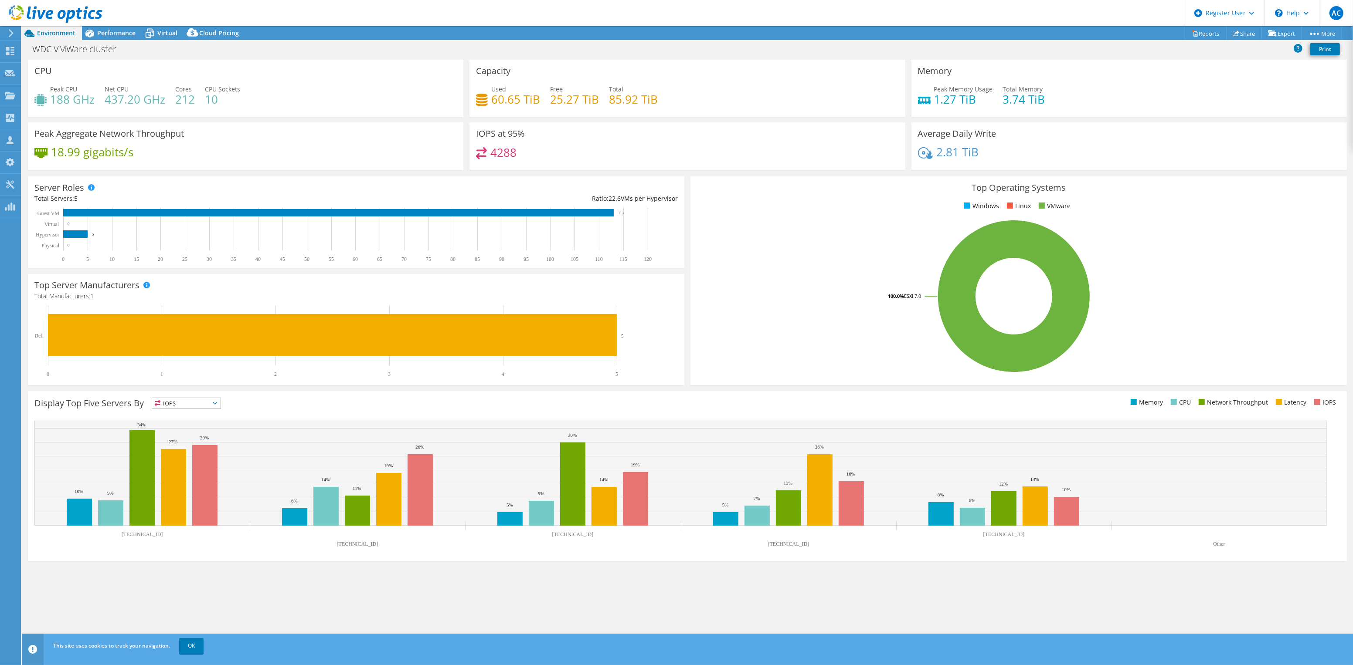
click at [56, 71] on div "CPU Peak CPU 188 GHz Net CPU 437.20 GHz Cores 212 CPU Sockets 10" at bounding box center [245, 88] width 435 height 57
drag, startPoint x: 27, startPoint y: 51, endPoint x: 115, endPoint y: 56, distance: 88.1
click at [115, 56] on div "WDC VMWare cluster Print" at bounding box center [687, 49] width 1331 height 16
drag, startPoint x: 49, startPoint y: 92, endPoint x: 252, endPoint y: 98, distance: 203.2
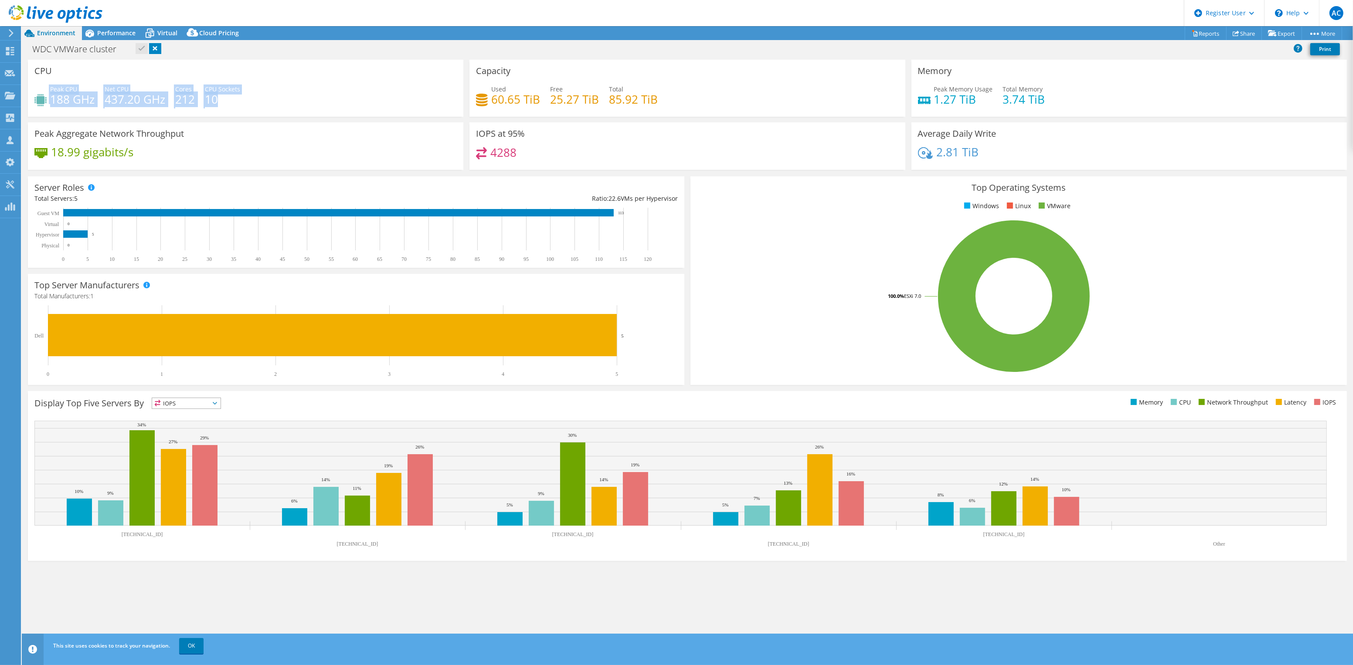
click at [252, 98] on div "Peak CPU 188 GHz Net CPU 437.20 GHz Cores 212 CPU Sockets 10" at bounding box center [245, 99] width 422 height 28
click at [166, 34] on span "Virtual" at bounding box center [167, 33] width 20 height 8
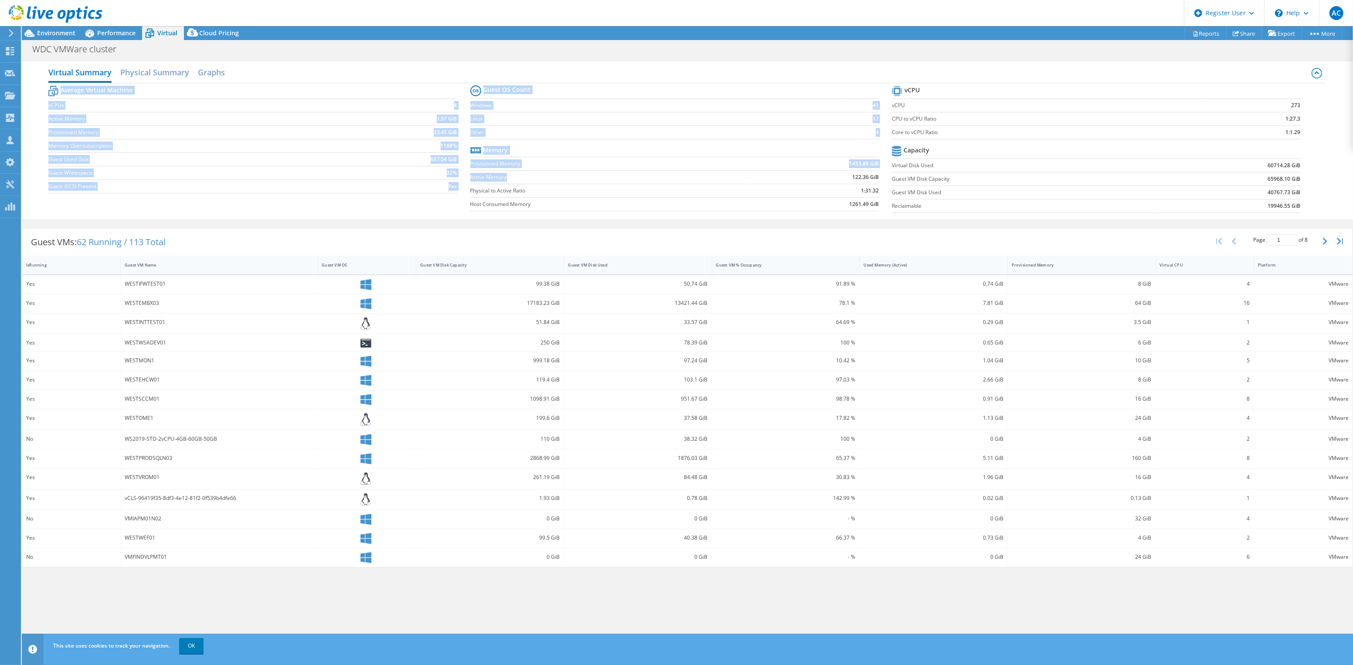
drag, startPoint x: 465, startPoint y: 166, endPoint x: 591, endPoint y: 175, distance: 126.7
click at [591, 175] on div "Average Virtual Machine vCPUs 4 Active Memory 1.97 GiB Provisioned Memory 23.45…" at bounding box center [687, 150] width 1278 height 134
click at [591, 175] on label "Active Memory" at bounding box center [610, 177] width 281 height 9
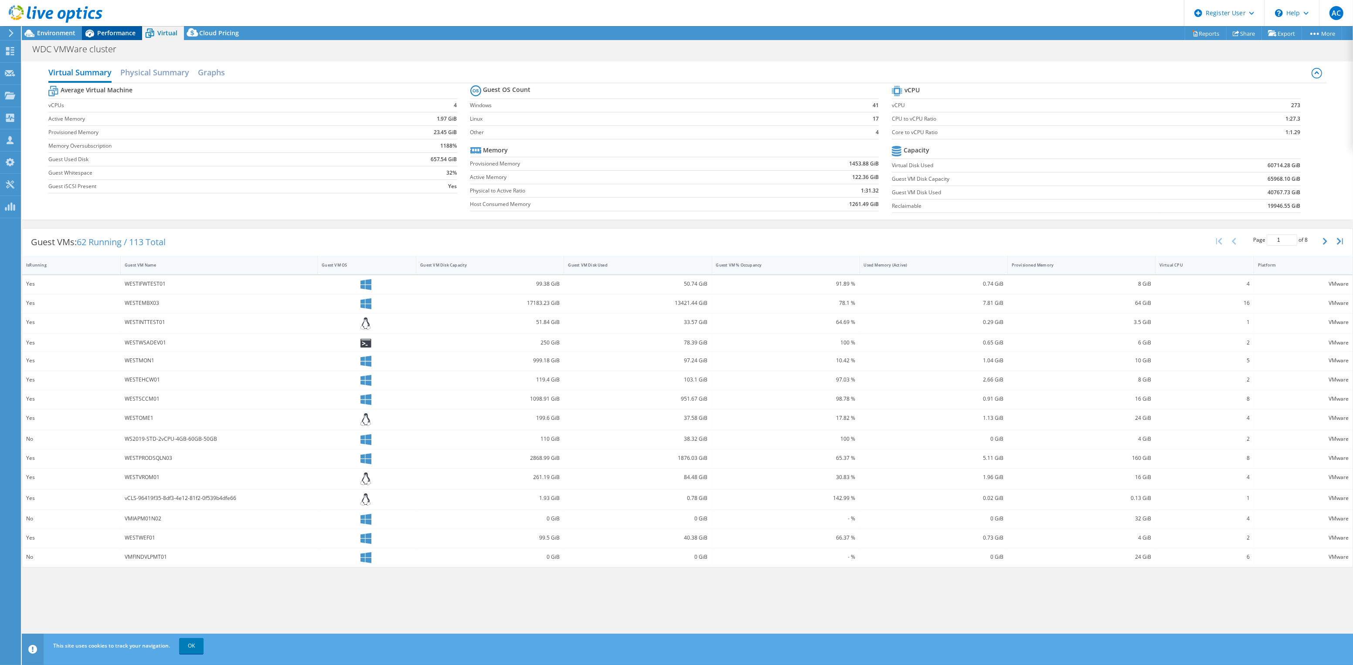
click at [115, 34] on span "Performance" at bounding box center [116, 33] width 38 height 8
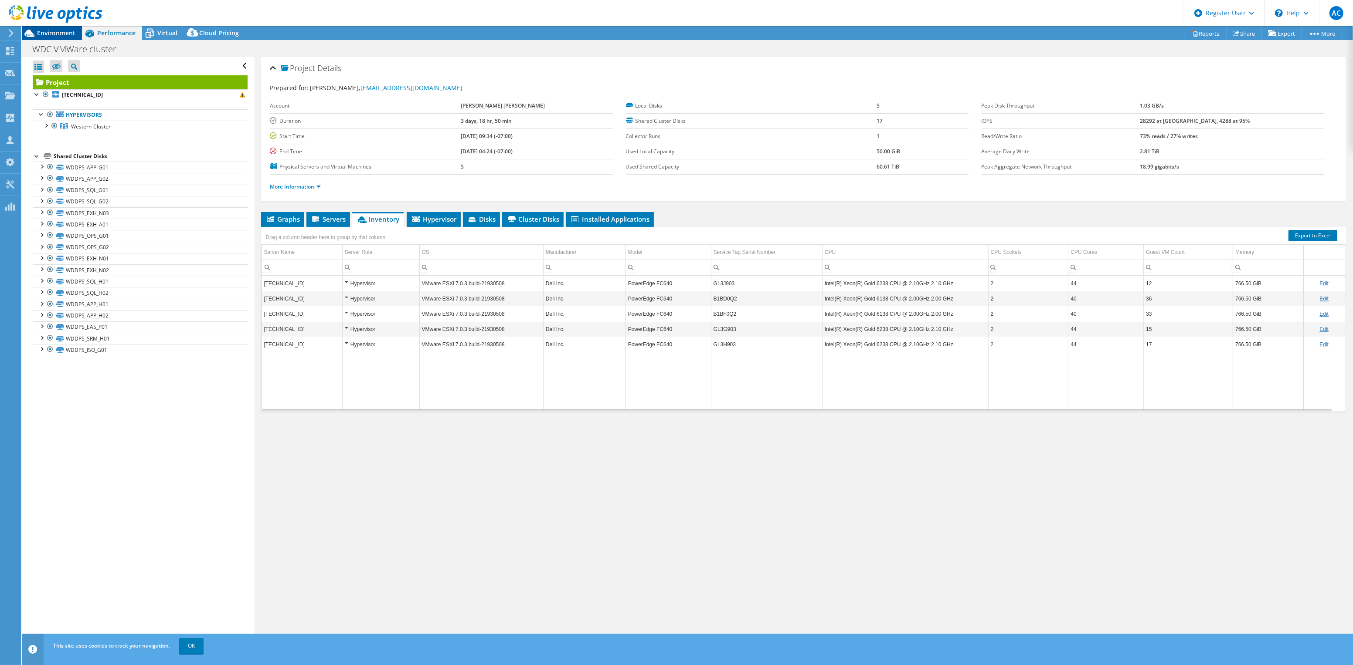
click at [48, 39] on div "Environment" at bounding box center [52, 33] width 60 height 14
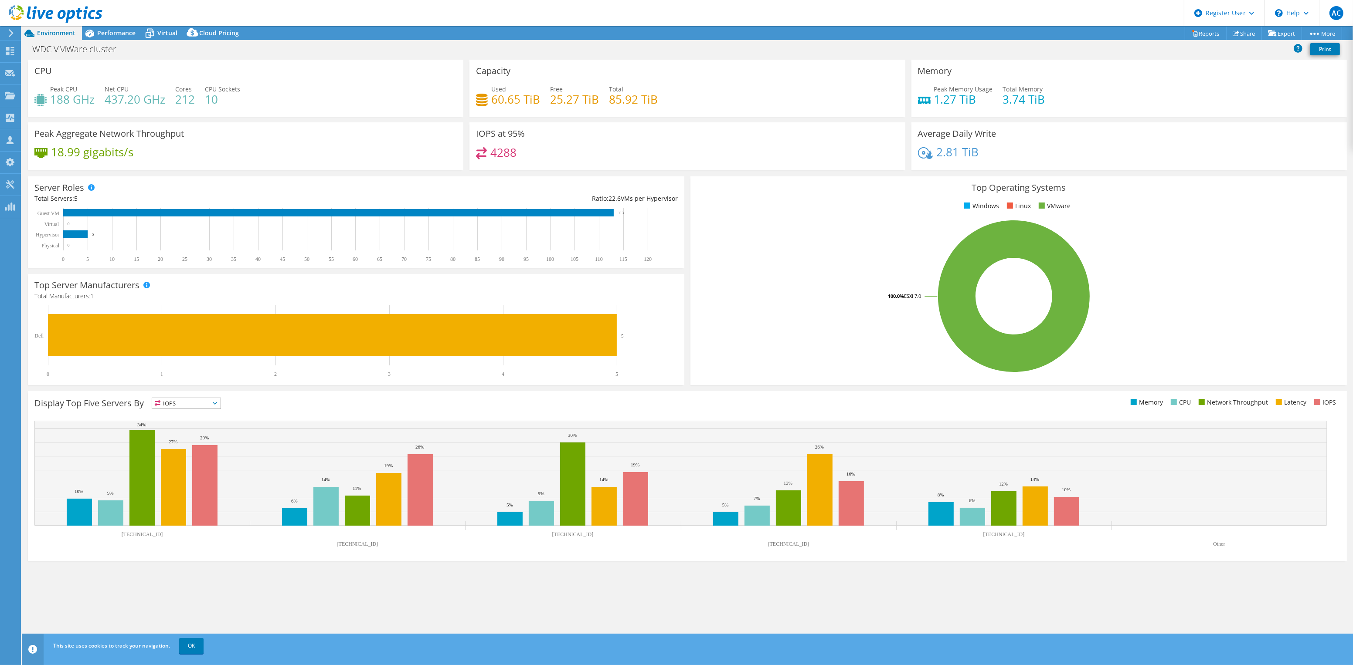
click at [50, 35] on span "Environment" at bounding box center [56, 33] width 38 height 8
click at [151, 34] on icon at bounding box center [149, 33] width 15 height 15
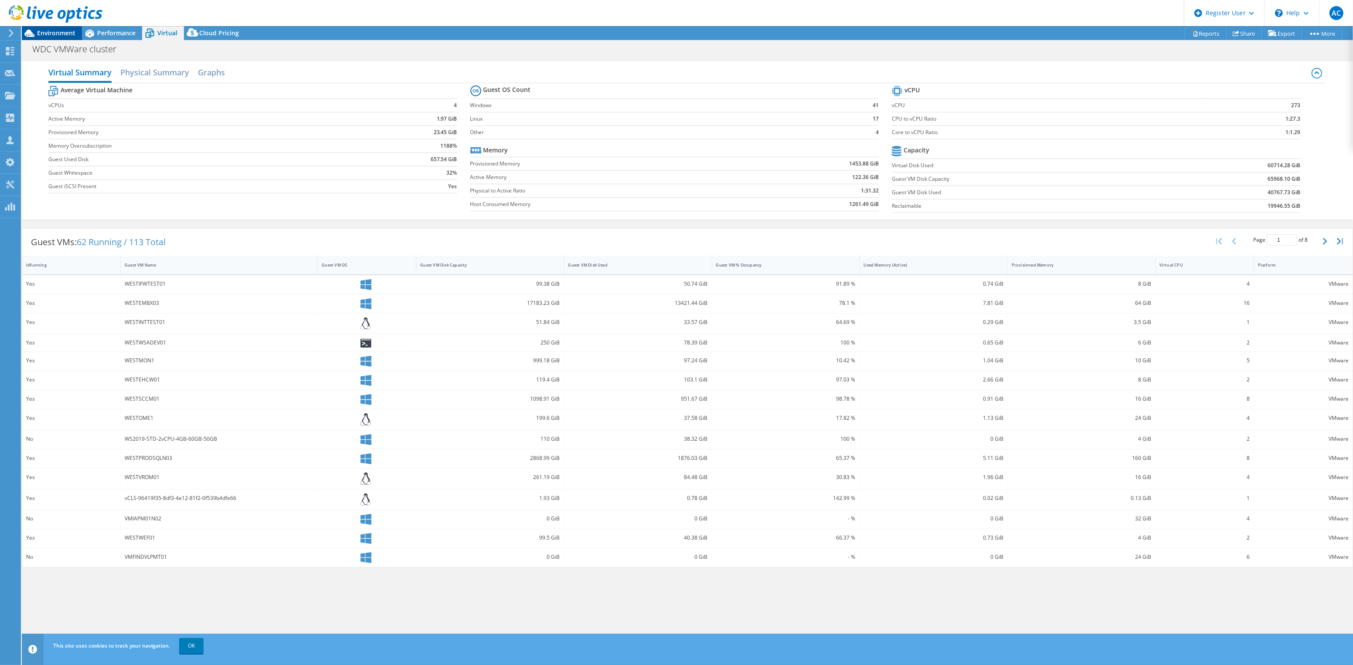
click at [69, 36] on span "Environment" at bounding box center [56, 33] width 38 height 8
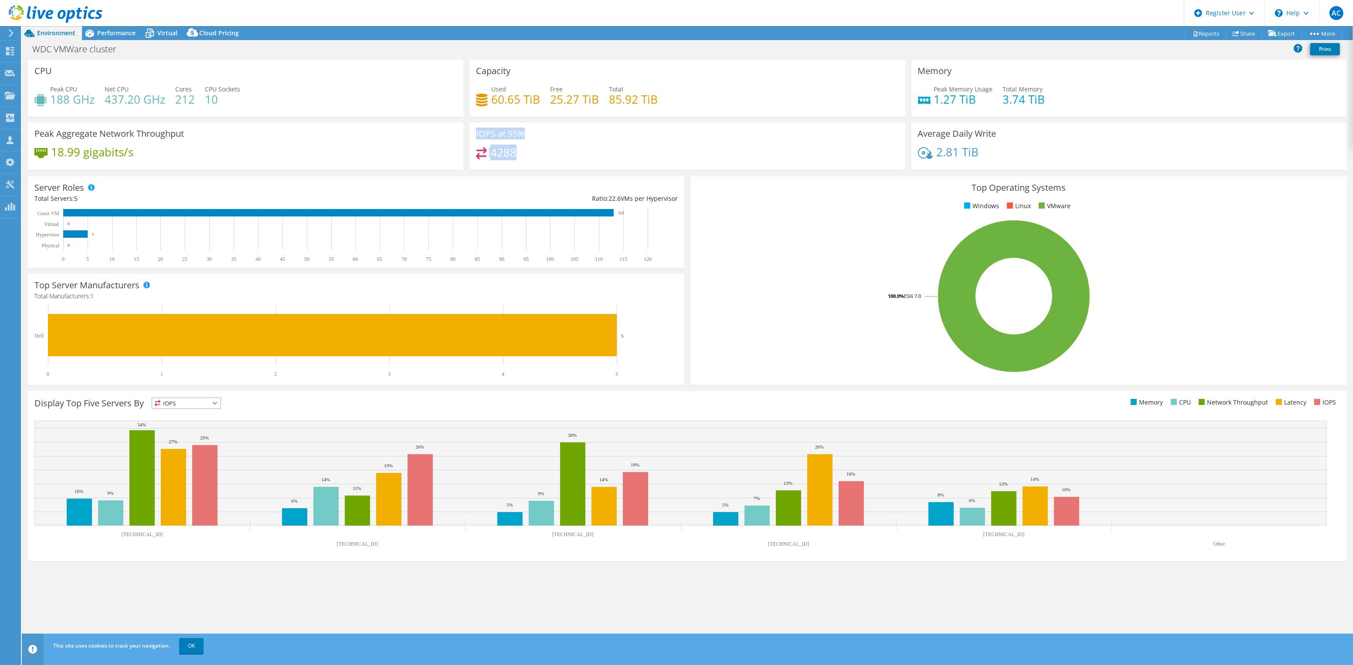
drag, startPoint x: 477, startPoint y: 133, endPoint x: 578, endPoint y: 153, distance: 103.4
click at [578, 153] on div "IOPS at 95% 4288" at bounding box center [686, 145] width 435 height 47
click at [578, 153] on div "4288" at bounding box center [687, 156] width 422 height 19
drag, startPoint x: 58, startPoint y: 94, endPoint x: 258, endPoint y: 102, distance: 200.6
click at [258, 102] on div "Peak CPU 188 GHz Net CPU 437.20 GHz Cores 212 CPU Sockets 10" at bounding box center [245, 99] width 422 height 28
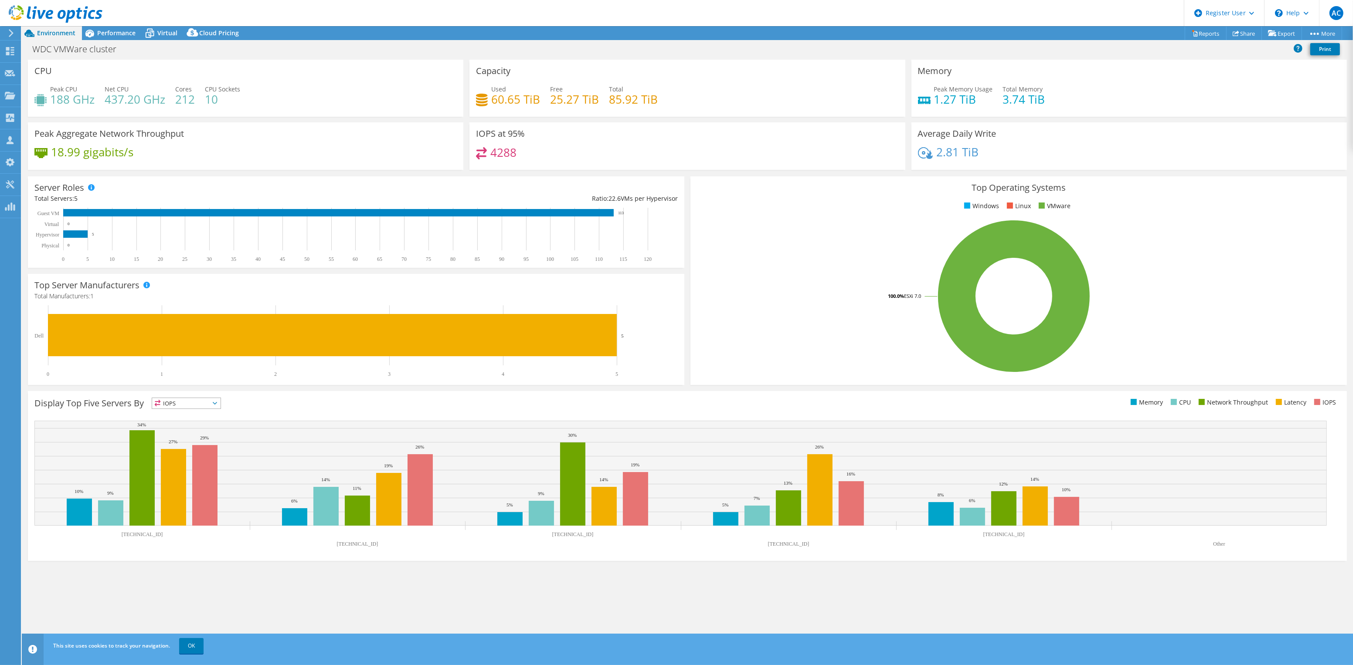
click at [258, 102] on div "Peak CPU 188 GHz Net CPU 437.20 GHz Cores 212 CPU Sockets 10" at bounding box center [245, 99] width 422 height 28
click at [113, 31] on span "Performance" at bounding box center [116, 33] width 38 height 8
